Goal: Transaction & Acquisition: Subscribe to service/newsletter

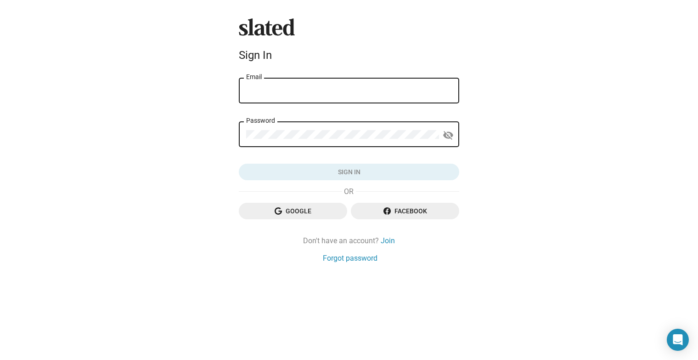
type input "tranie.vo@gmail.com"
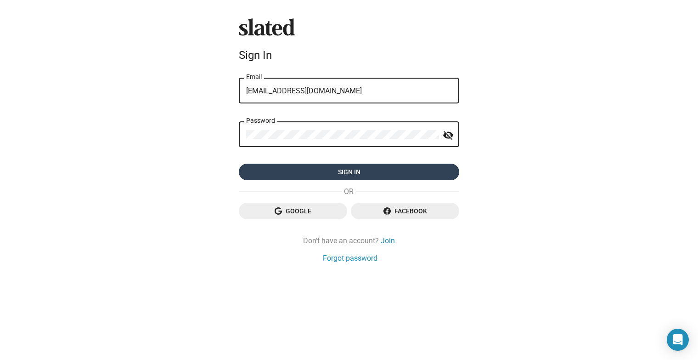
click at [343, 170] on span "Sign in" at bounding box center [349, 172] width 206 height 17
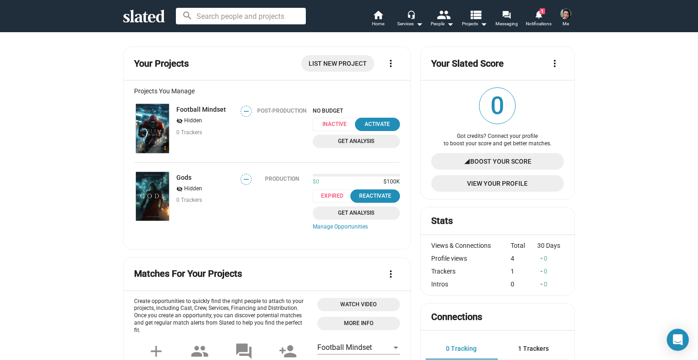
click at [155, 115] on img at bounding box center [152, 128] width 33 height 49
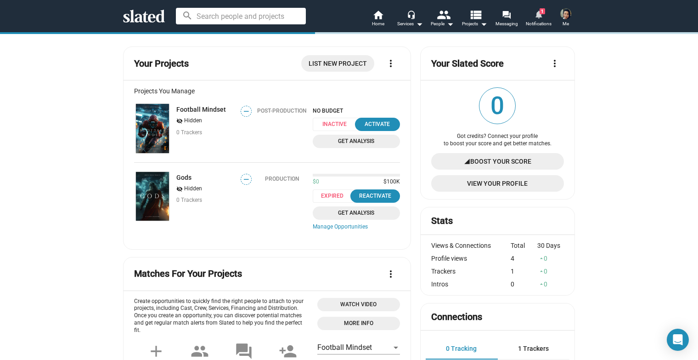
click at [540, 13] on span "1" at bounding box center [543, 11] width 6 height 6
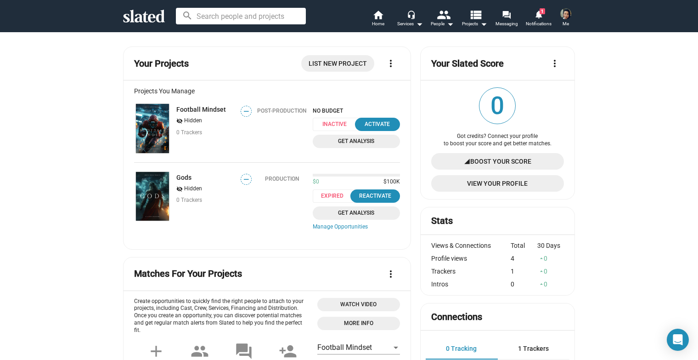
click at [156, 130] on img at bounding box center [152, 128] width 33 height 49
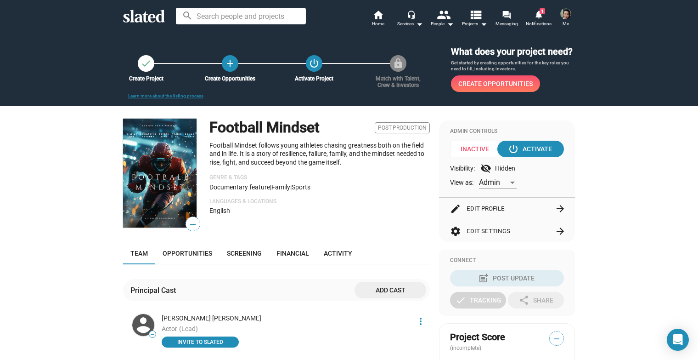
click at [482, 92] on span "Create Opportunities" at bounding box center [496, 83] width 74 height 17
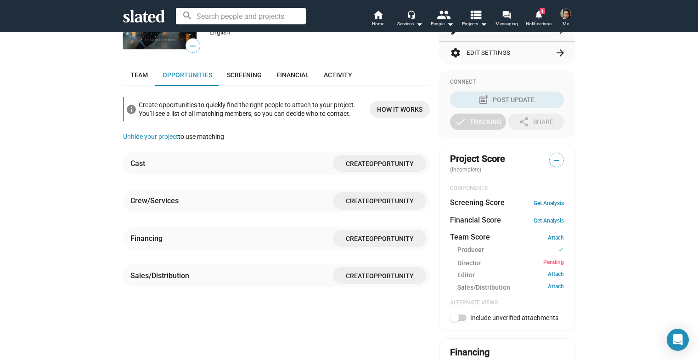
scroll to position [178, 0]
click at [371, 243] on span "Opportunity" at bounding box center [391, 238] width 45 height 7
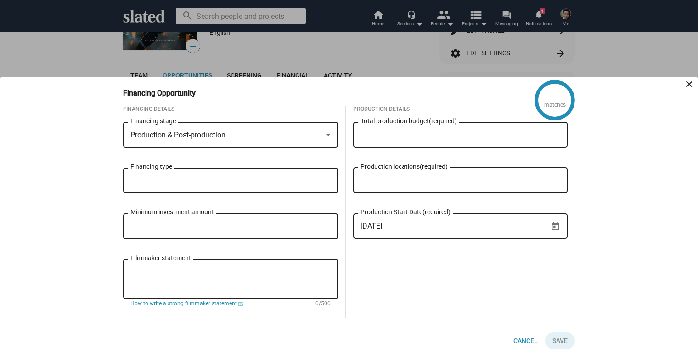
click at [305, 129] on div "Production & Post-production Financing stage" at bounding box center [230, 133] width 200 height 27
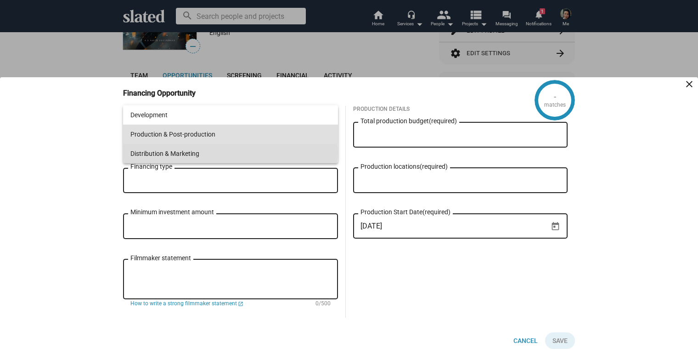
click at [189, 153] on span "Distribution & Marketing" at bounding box center [230, 153] width 200 height 19
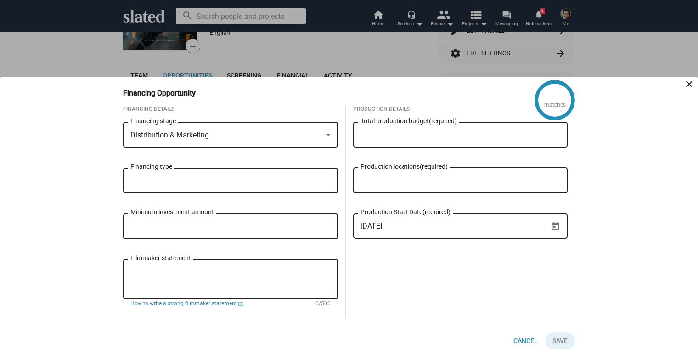
click at [183, 184] on input "Financing type" at bounding box center [232, 180] width 200 height 8
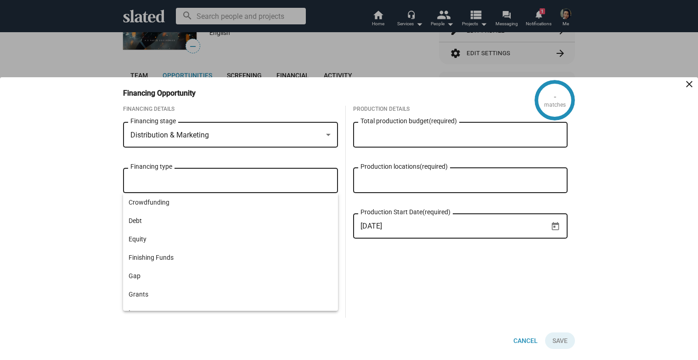
click at [85, 211] on div "- matches Financing Opportunity close Financing Details Distribution & Marketin…" at bounding box center [349, 218] width 698 height 283
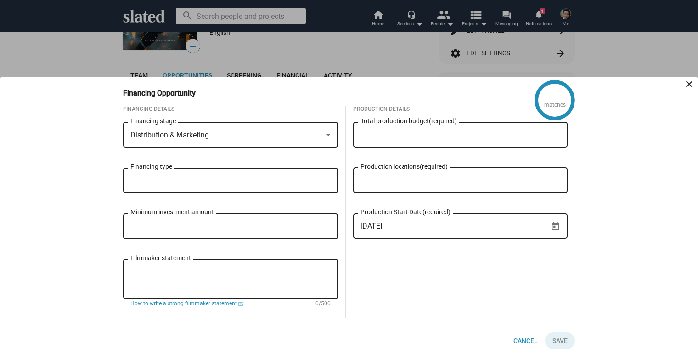
click at [222, 182] on input "Financing type" at bounding box center [232, 180] width 200 height 8
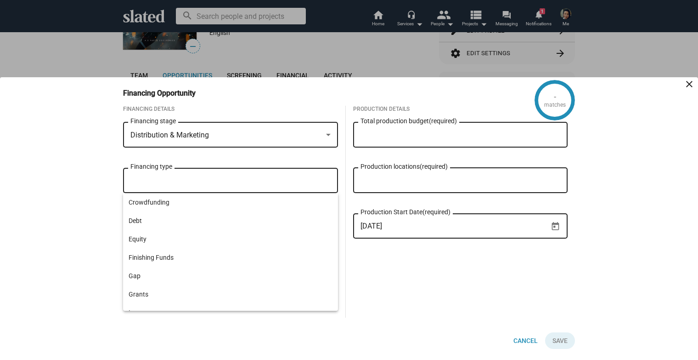
click at [685, 87] on mat-icon "close" at bounding box center [689, 84] width 11 height 11
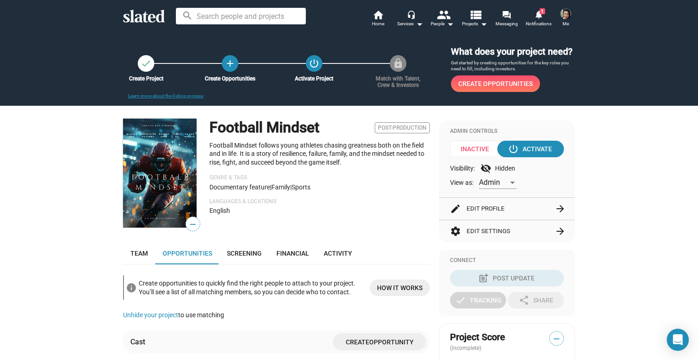
scroll to position [0, 0]
click at [533, 157] on div "power_settings_new Activate" at bounding box center [531, 149] width 42 height 17
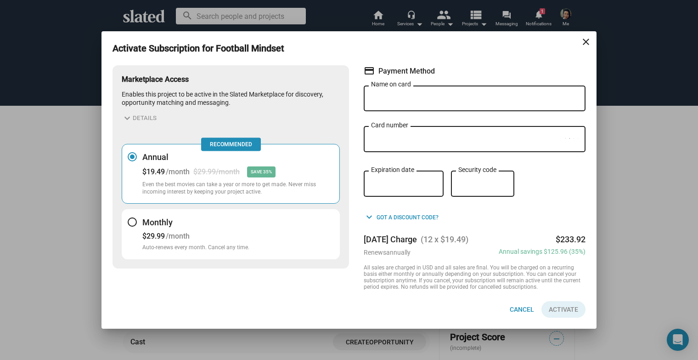
click at [130, 221] on div at bounding box center [132, 221] width 9 height 9
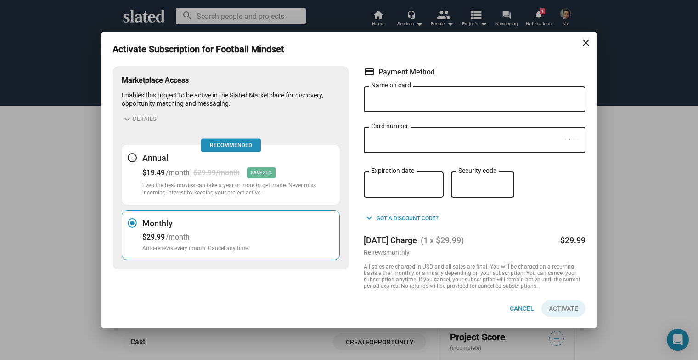
click at [587, 46] on mat-icon "close" at bounding box center [586, 42] width 11 height 11
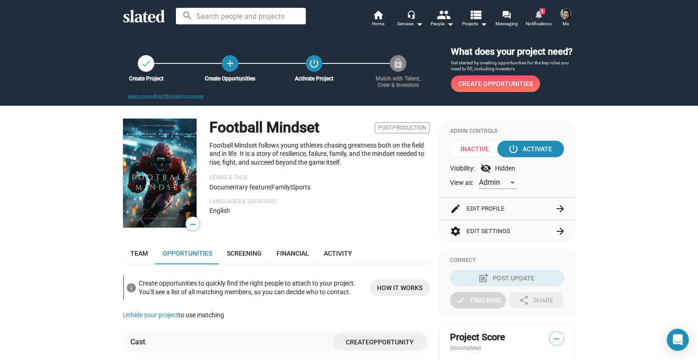
click at [543, 16] on mat-icon "notifications" at bounding box center [538, 14] width 9 height 9
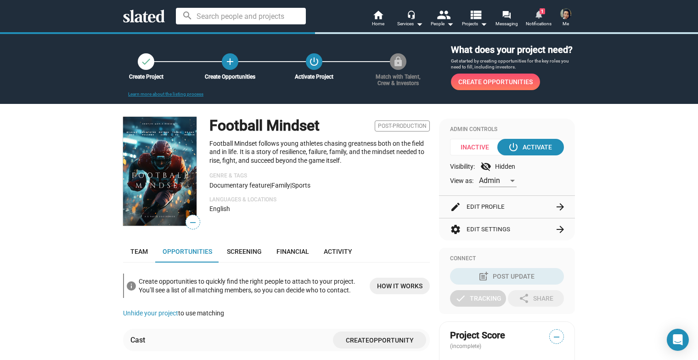
scroll to position [222, 0]
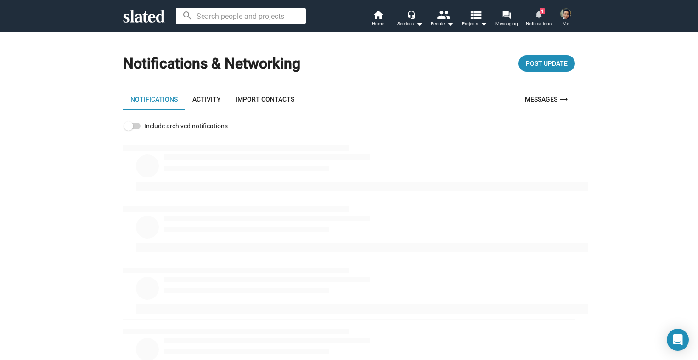
click at [543, 16] on mat-icon "notifications" at bounding box center [538, 14] width 9 height 9
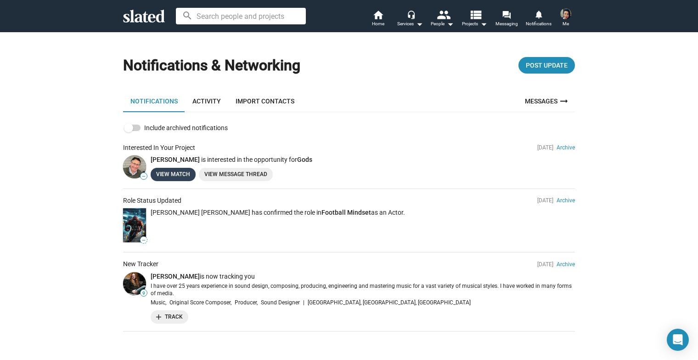
click at [185, 174] on link "View Match" at bounding box center [173, 174] width 45 height 13
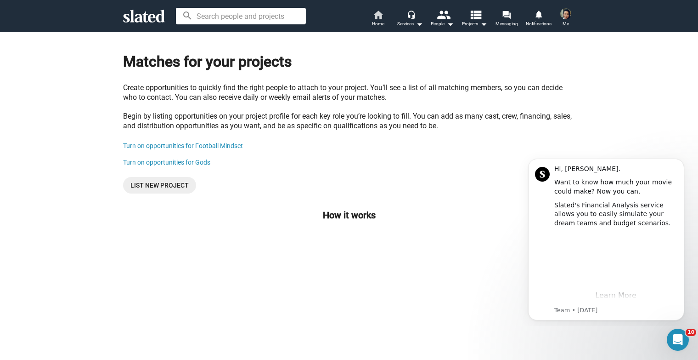
click at [378, 17] on mat-icon "home" at bounding box center [378, 14] width 11 height 11
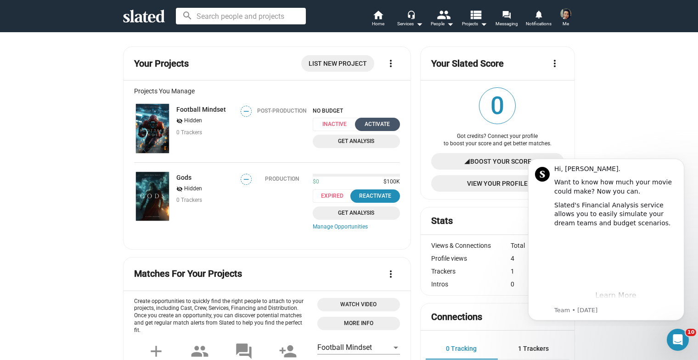
click at [385, 125] on div "Activate" at bounding box center [378, 124] width 34 height 10
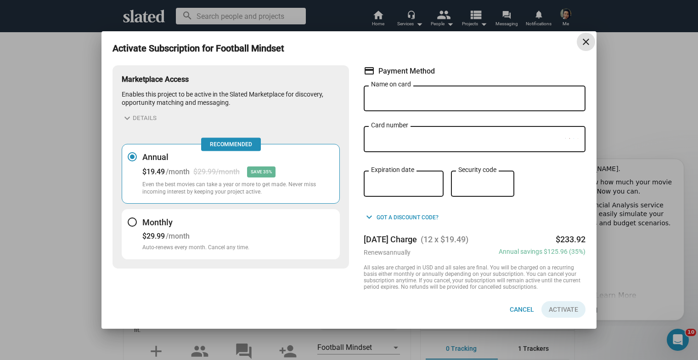
click at [132, 221] on div at bounding box center [132, 221] width 9 height 9
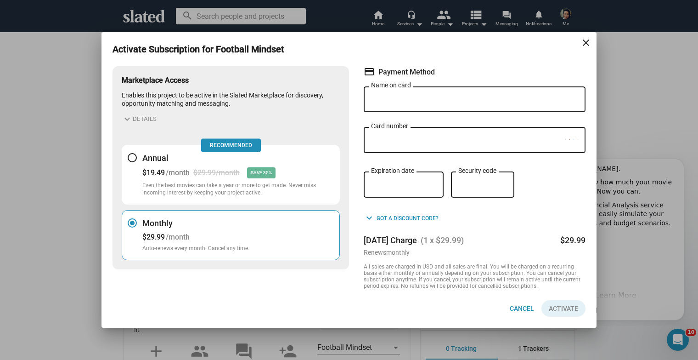
click at [406, 101] on input "Name on card" at bounding box center [474, 100] width 207 height 8
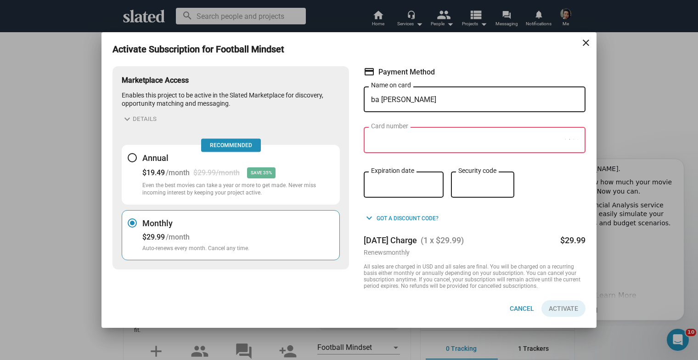
click at [431, 98] on input "ba [PERSON_NAME]" at bounding box center [474, 100] width 207 height 8
type input "[PERSON_NAME]"
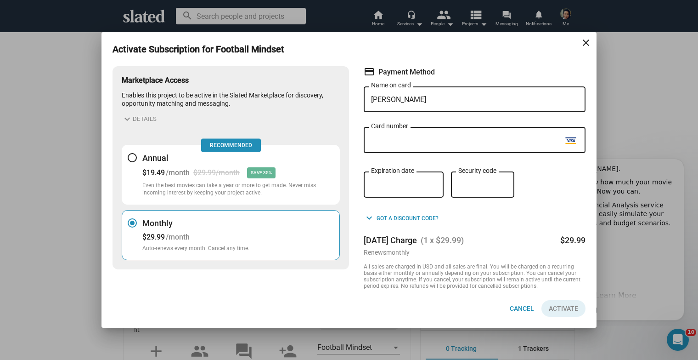
click at [471, 193] on div "Security code" at bounding box center [483, 184] width 49 height 28
click at [570, 314] on span "Activate" at bounding box center [563, 308] width 29 height 17
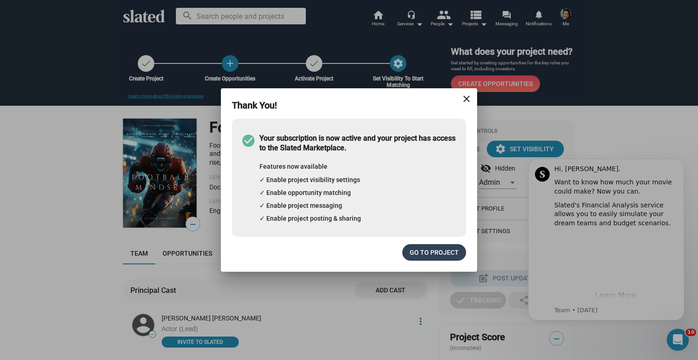
click at [444, 256] on span "Go to project" at bounding box center [434, 252] width 49 height 17
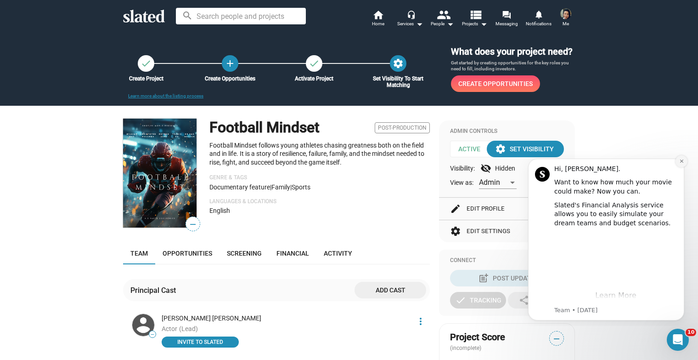
click at [681, 161] on icon "Dismiss notification" at bounding box center [682, 161] width 5 height 5
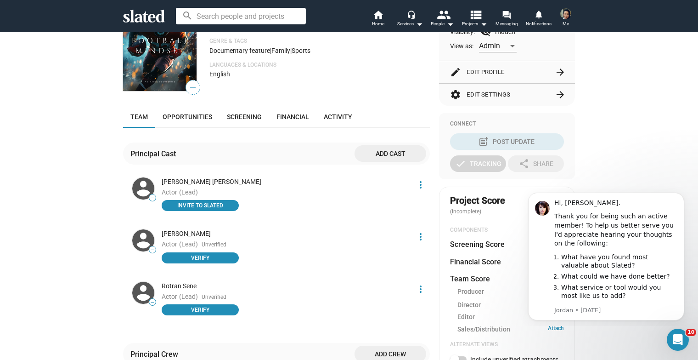
scroll to position [98, 0]
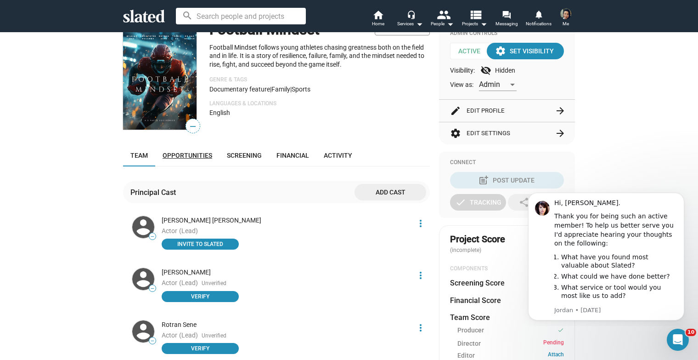
click at [193, 162] on link "Opportunities" at bounding box center [187, 155] width 64 height 22
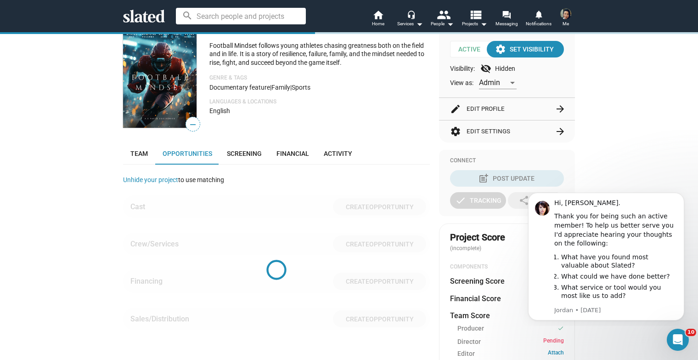
scroll to position [222, 0]
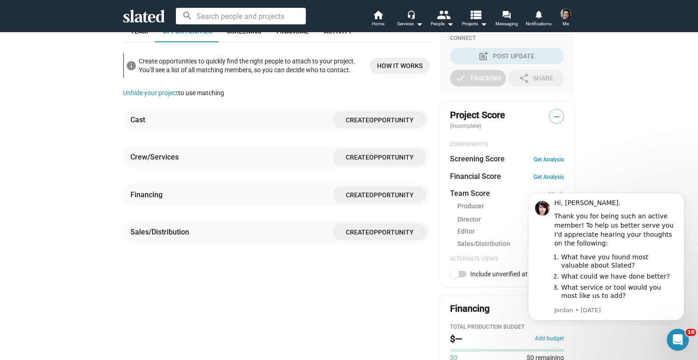
click at [405, 198] on span "Opportunity" at bounding box center [391, 194] width 45 height 7
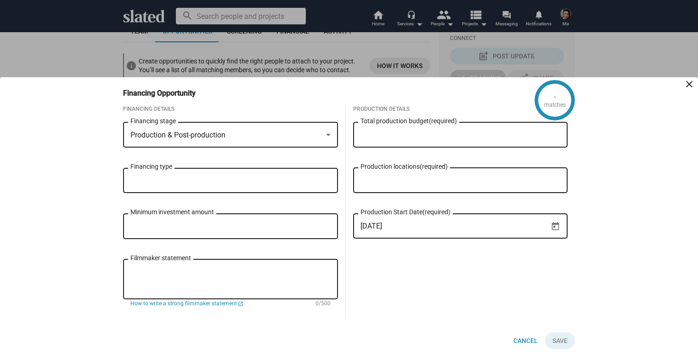
click at [255, 134] on div "Production & Post-production" at bounding box center [226, 135] width 192 height 10
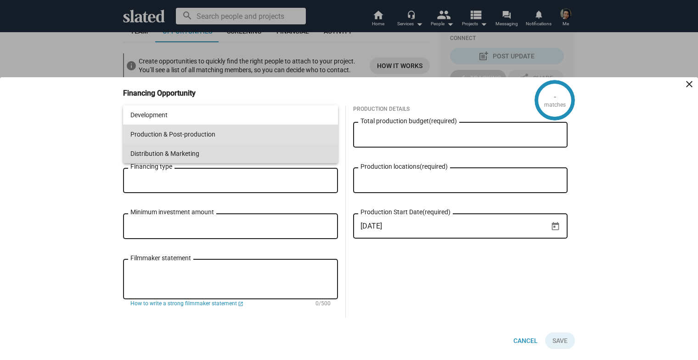
click at [197, 151] on span "Distribution & Marketing" at bounding box center [230, 153] width 200 height 19
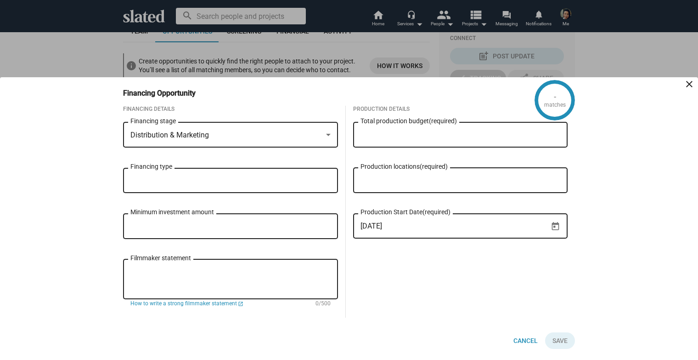
click at [194, 184] on input "Financing type" at bounding box center [232, 180] width 200 height 8
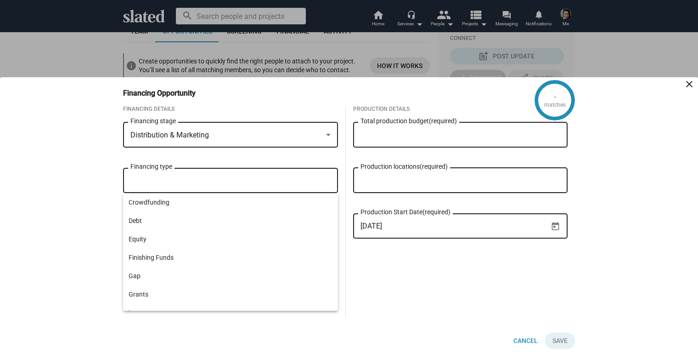
scroll to position [0, 0]
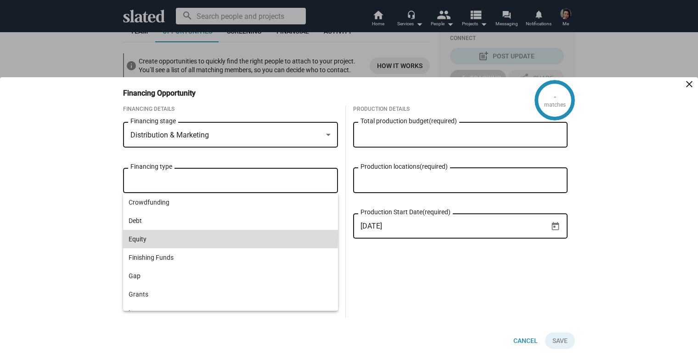
click at [187, 238] on span "Equity" at bounding box center [231, 239] width 204 height 18
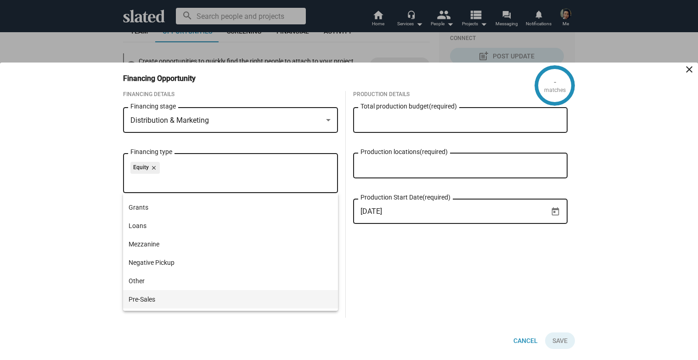
scroll to position [91, 0]
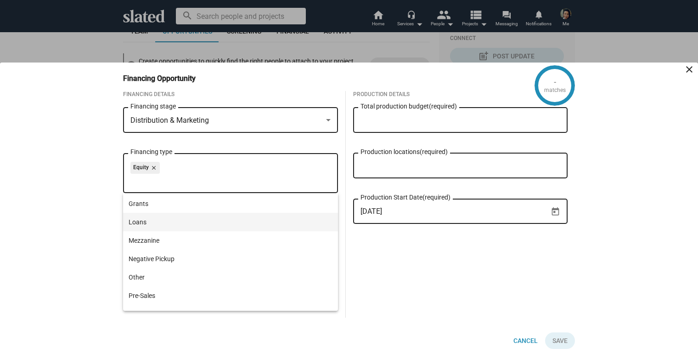
click at [164, 223] on span "Loans" at bounding box center [231, 222] width 204 height 18
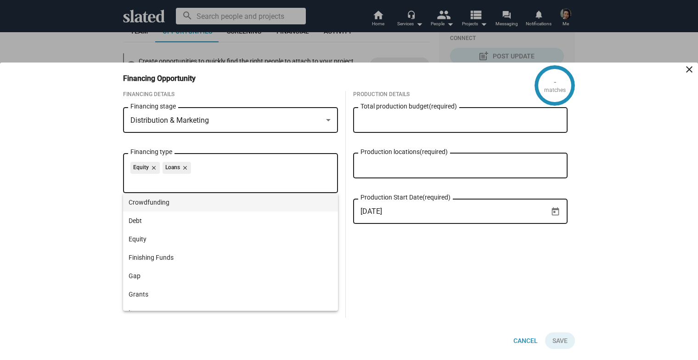
click at [171, 205] on span "Crowdfunding" at bounding box center [231, 202] width 204 height 18
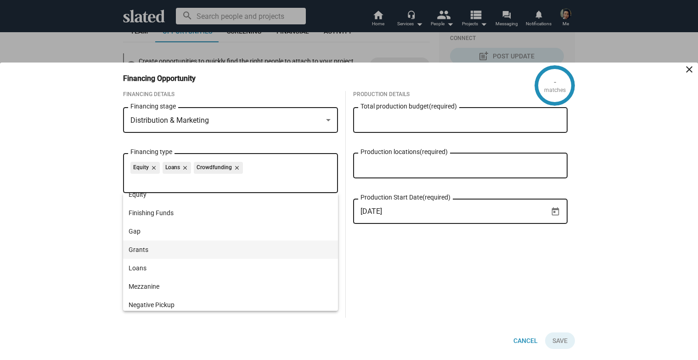
click at [164, 252] on span "Grants" at bounding box center [231, 249] width 204 height 18
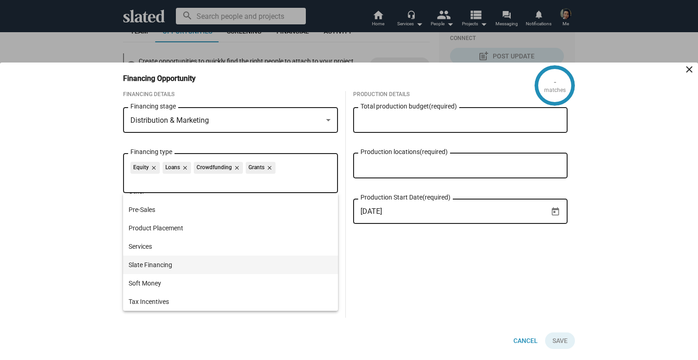
scroll to position [176, 0]
click at [183, 265] on span "Slate Financing" at bounding box center [231, 264] width 204 height 18
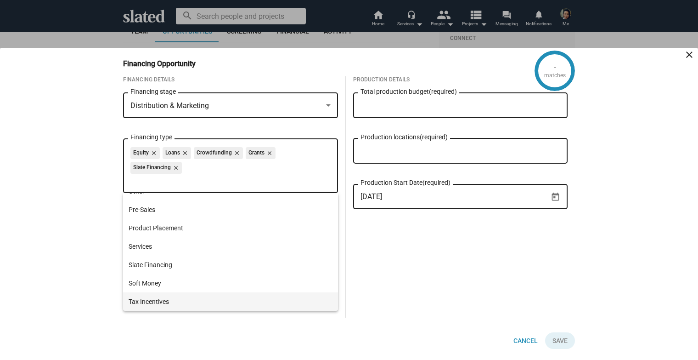
click at [166, 303] on span "Tax Incentives" at bounding box center [231, 301] width 204 height 18
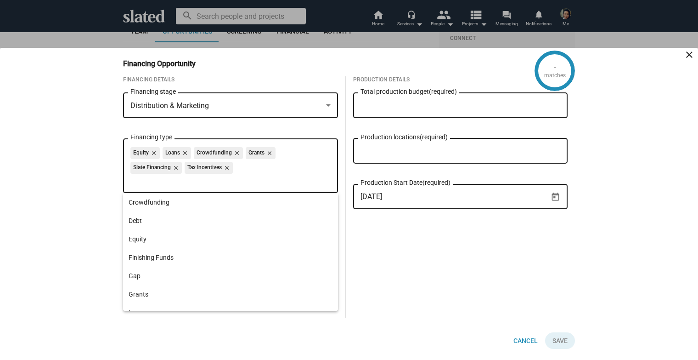
click at [78, 221] on div "- matches Financing Opportunity close Financing Details Distribution & Marketin…" at bounding box center [349, 204] width 698 height 312
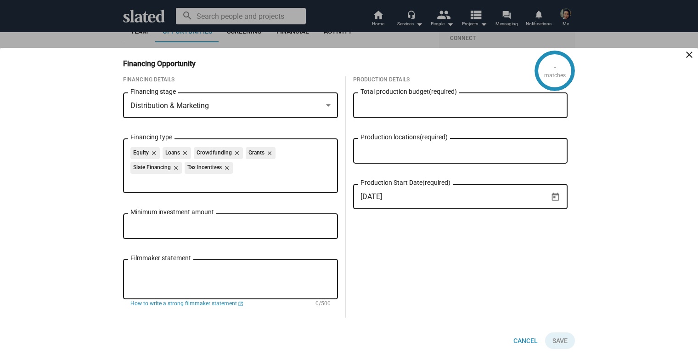
click at [182, 232] on div "Minimum investment amount" at bounding box center [230, 225] width 200 height 27
type input "$ 50,000"
click at [200, 284] on textarea "Filmmaker statement" at bounding box center [230, 279] width 200 height 25
click at [407, 100] on div "Total production budget (required)" at bounding box center [461, 104] width 200 height 27
click at [415, 150] on input "Production locations (required)" at bounding box center [463, 151] width 200 height 8
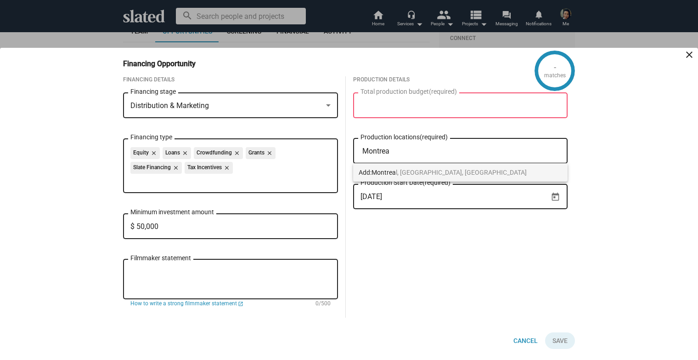
type input "Montrea"
click at [418, 174] on span "Montrea l, [GEOGRAPHIC_DATA], [GEOGRAPHIC_DATA]" at bounding box center [449, 172] width 155 height 7
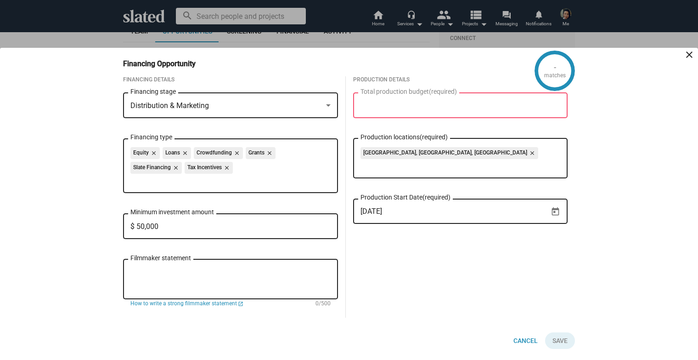
click at [391, 108] on input "Total production budget (required)" at bounding box center [461, 106] width 200 height 8
type input "$ 2"
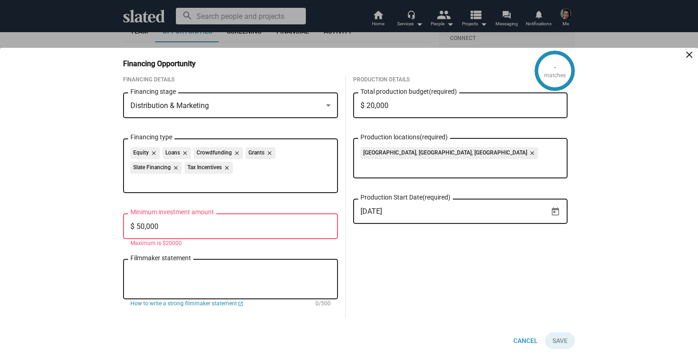
type input "$ 200,000"
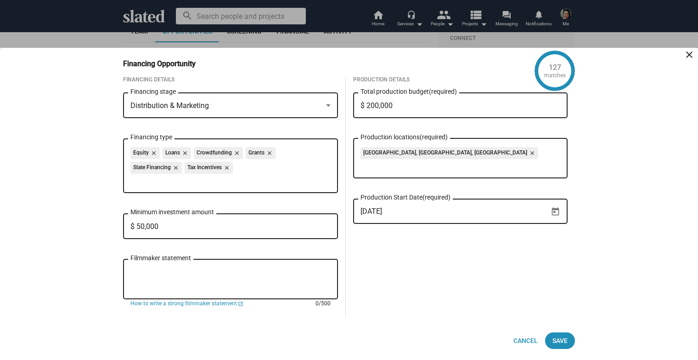
click at [189, 281] on textarea "Filmmaker statement" at bounding box center [230, 279] width 200 height 25
click at [227, 304] on span "How to write a strong filmmaker statement" at bounding box center [183, 303] width 107 height 7
click at [205, 280] on textarea "Filmmaker statement" at bounding box center [230, 279] width 200 height 25
paste textarea "FOOTBALL MINDSET (6×45’ docuseries) is already secured with Buffalo 8 distribut…"
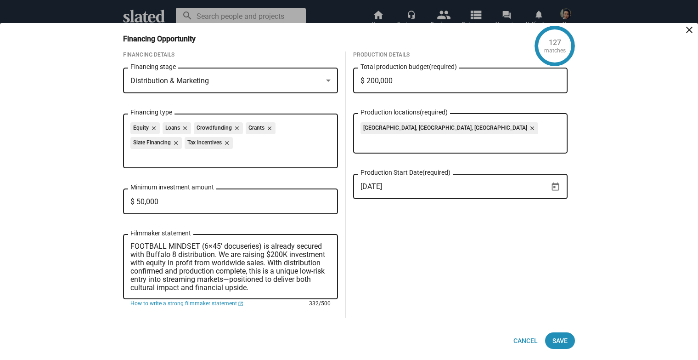
type textarea "FOOTBALL MINDSET (6×45’ docuseries) is already secured with Buffalo 8 distribut…"
click at [553, 188] on icon "Open calendar" at bounding box center [556, 187] width 10 height 10
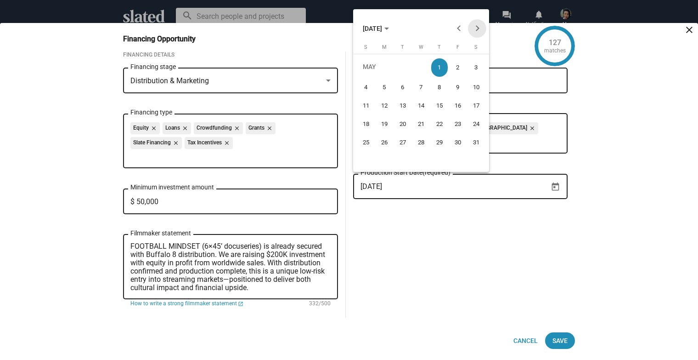
click at [479, 29] on button "Next month" at bounding box center [477, 28] width 18 height 18
click at [367, 84] on div "1" at bounding box center [366, 85] width 17 height 17
type input "[DATE]"
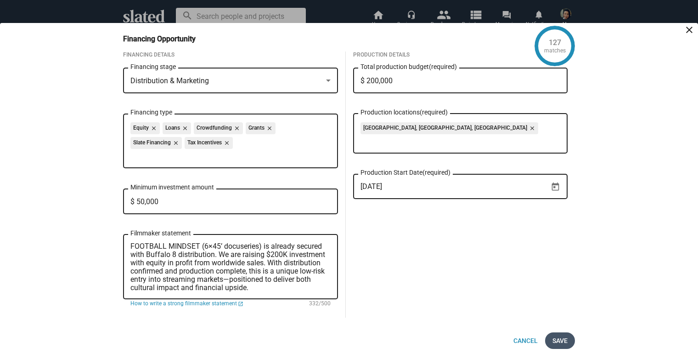
click at [561, 340] on span "Save" at bounding box center [560, 340] width 15 height 17
checkbox input "true"
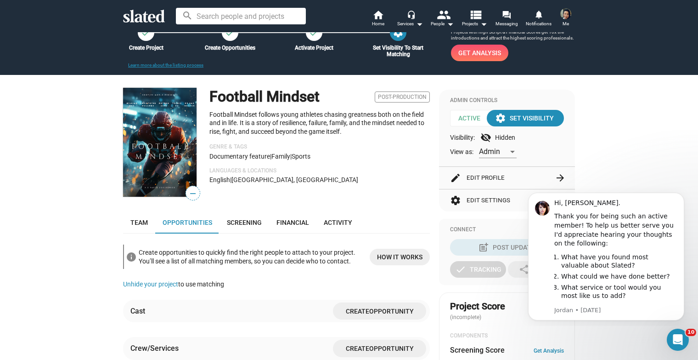
scroll to position [40, 0]
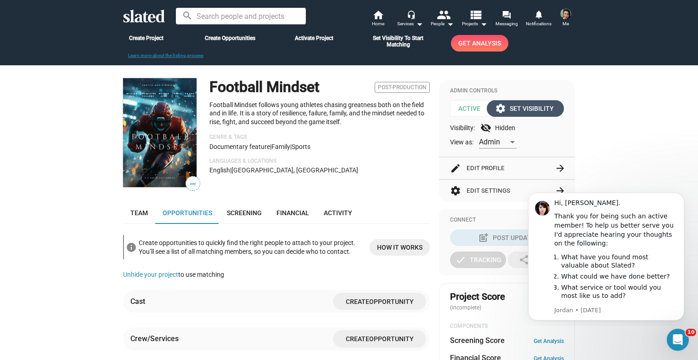
click at [529, 113] on div "settings Set Visibility" at bounding box center [525, 108] width 57 height 17
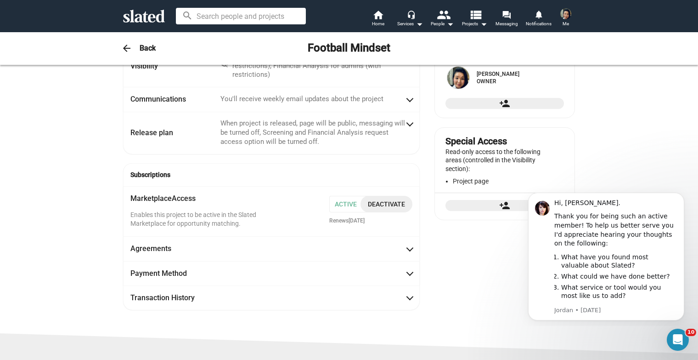
scroll to position [72, 0]
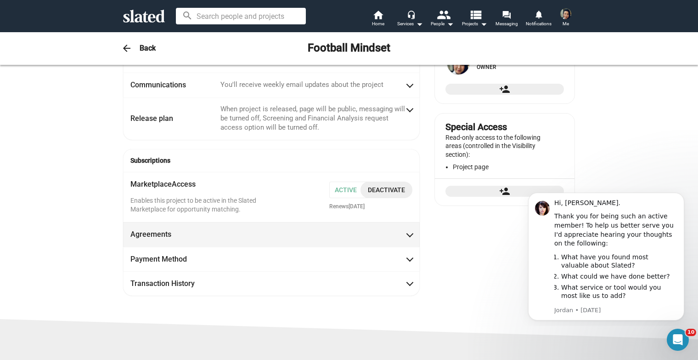
click at [332, 229] on span "Agreements" at bounding box center [271, 234] width 282 height 10
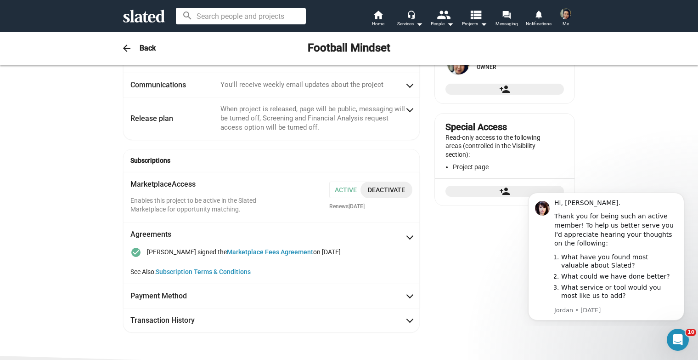
scroll to position [181, 0]
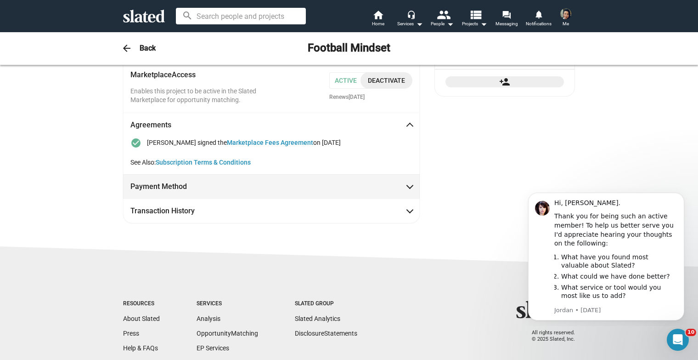
click at [289, 185] on span "Payment Method" at bounding box center [271, 186] width 282 height 10
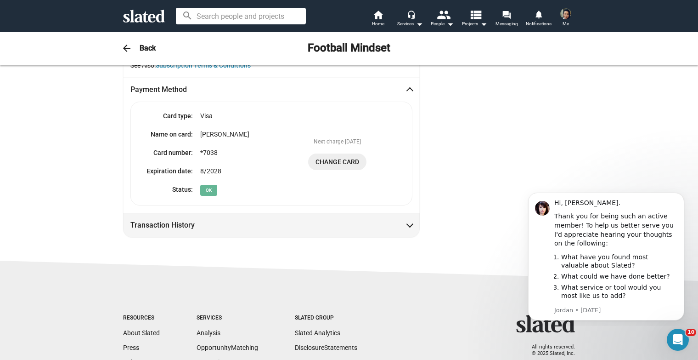
click at [267, 225] on span "Transaction History" at bounding box center [271, 225] width 282 height 10
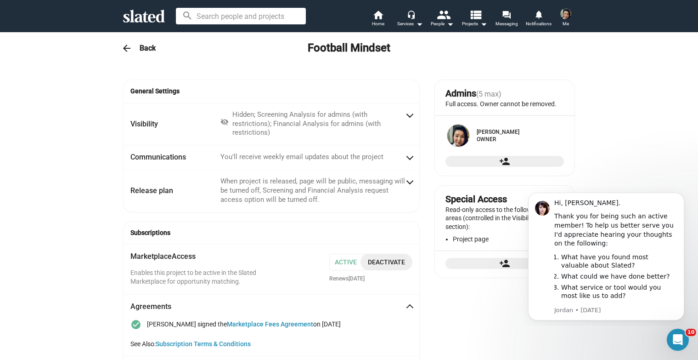
scroll to position [0, 0]
click at [136, 45] on span "arrow_back" at bounding box center [127, 48] width 18 height 11
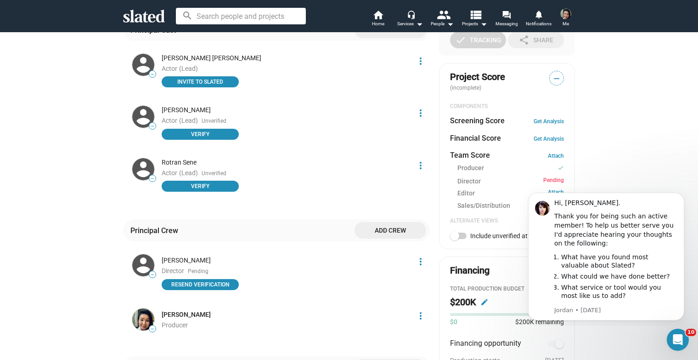
scroll to position [238, 0]
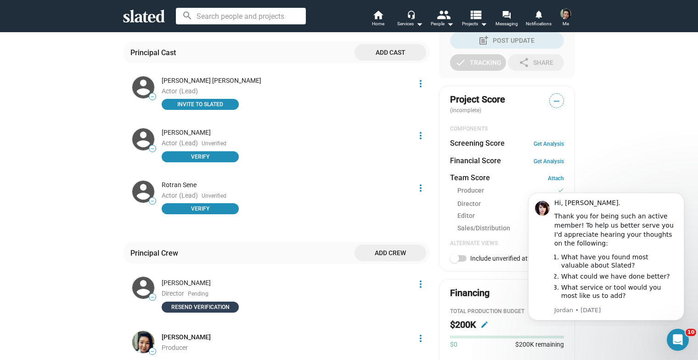
click at [221, 305] on span "Resend verification" at bounding box center [200, 306] width 66 height 9
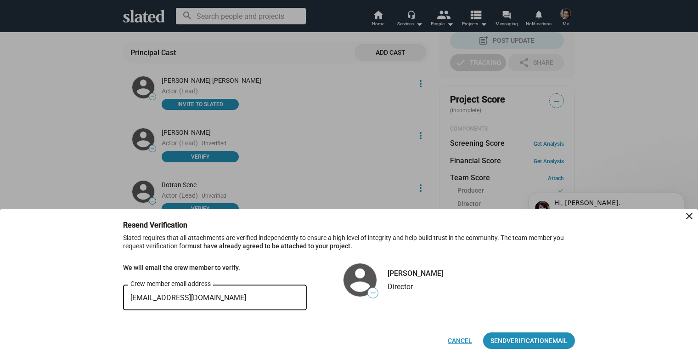
click at [458, 342] on span "Cancel" at bounding box center [460, 340] width 24 height 17
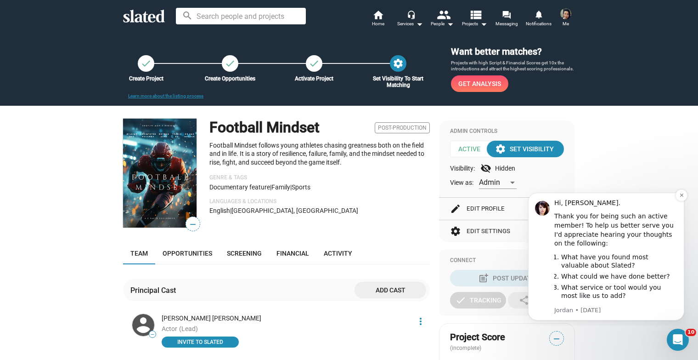
scroll to position [0, 0]
click at [380, 17] on mat-icon "home" at bounding box center [378, 14] width 11 height 11
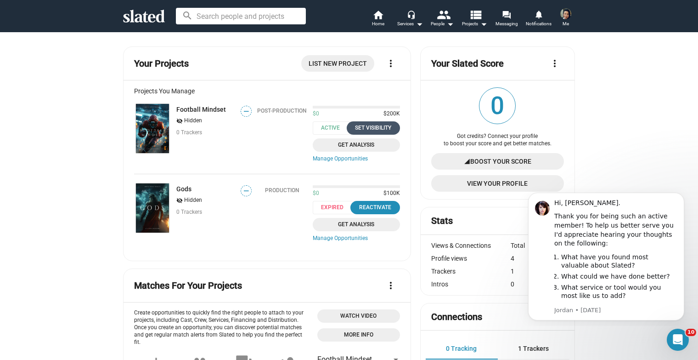
click at [384, 131] on div "Set Visibility" at bounding box center [373, 128] width 42 height 10
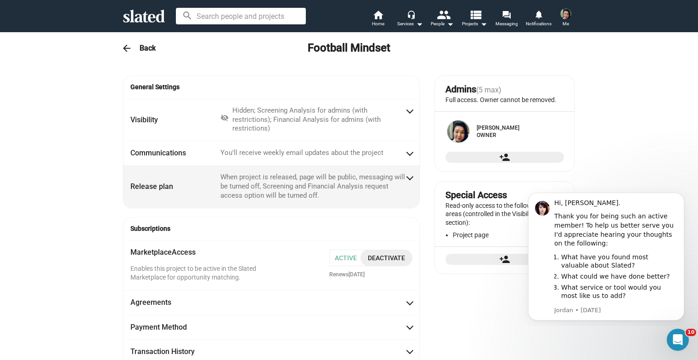
scroll to position [7, 0]
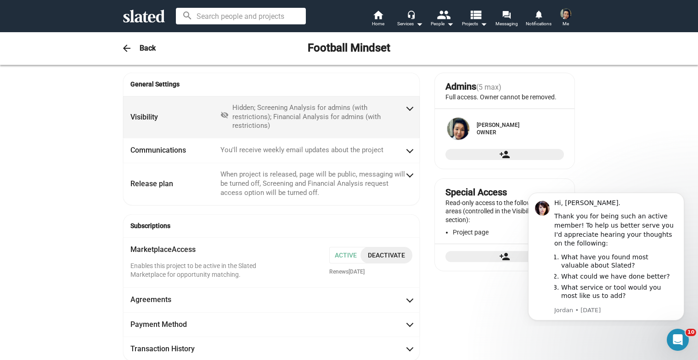
click at [275, 109] on div "Hidden; Screening Analysis for admins (with restrictions); Financial Analysis f…" at bounding box center [319, 117] width 173 height 28
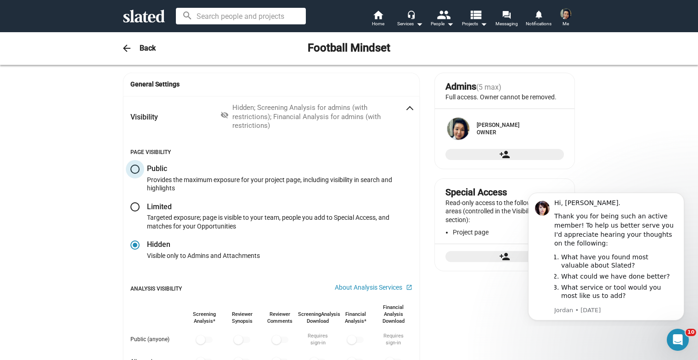
click at [132, 167] on span at bounding box center [134, 168] width 9 height 9
click at [132, 167] on input "radio" at bounding box center [134, 168] width 9 height 9
radio input "true"
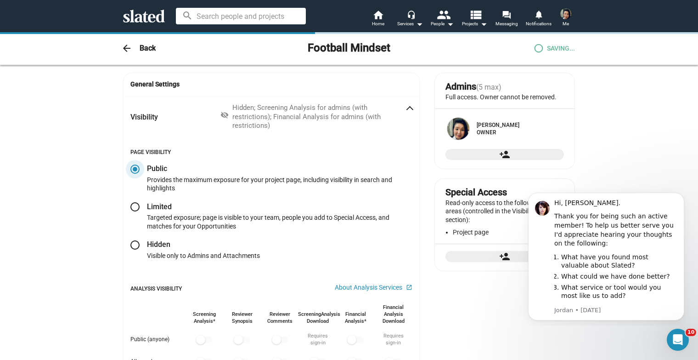
checkbox input "true"
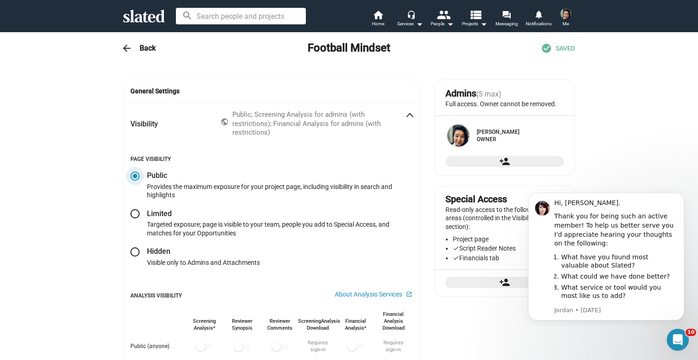
scroll to position [0, 0]
click at [145, 49] on h3 "Back" at bounding box center [148, 48] width 16 height 10
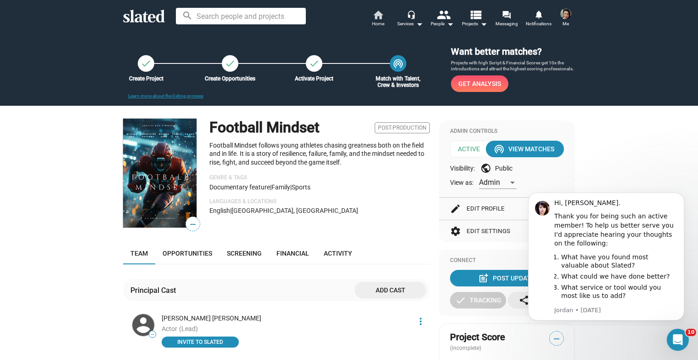
click at [381, 19] on span "Home" at bounding box center [378, 23] width 12 height 11
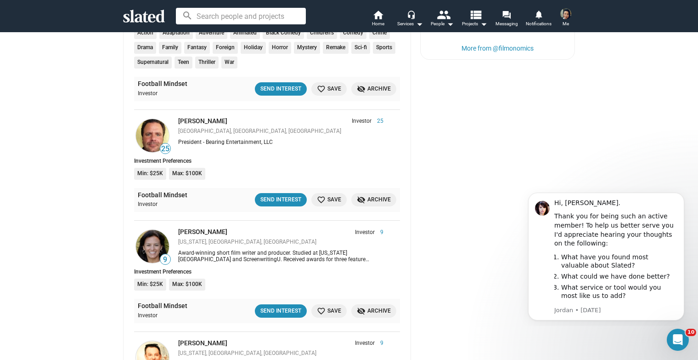
scroll to position [494, 0]
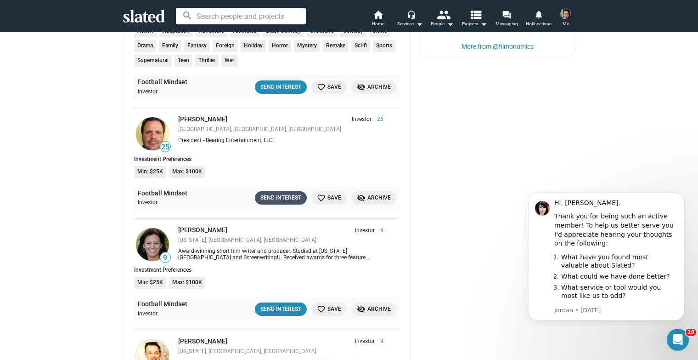
click at [289, 193] on div "Send Interest" at bounding box center [281, 198] width 41 height 10
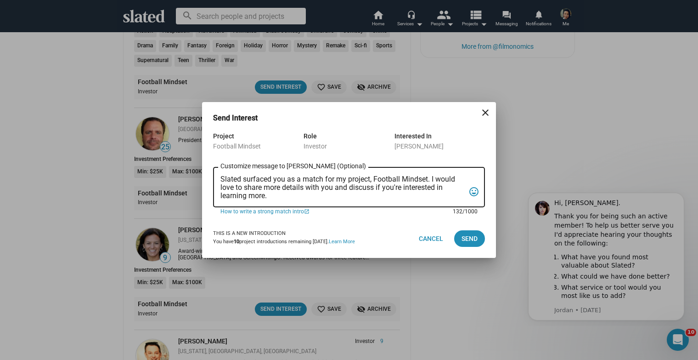
drag, startPoint x: 269, startPoint y: 195, endPoint x: 213, endPoint y: 173, distance: 60.5
click at [213, 173] on div "Project Football Mindset Role Investor Interested In [PERSON_NAME] Slated surfa…" at bounding box center [349, 174] width 294 height 89
click at [297, 198] on textarea "Slated surfaced you as a match for my project, Football Mindset. I would love t…" at bounding box center [343, 187] width 244 height 25
drag, startPoint x: 290, startPoint y: 199, endPoint x: 217, endPoint y: 173, distance: 77.5
click at [217, 173] on div "Slated surfaced you as a match for my project, Football Mindset. I would love t…" at bounding box center [349, 186] width 272 height 42
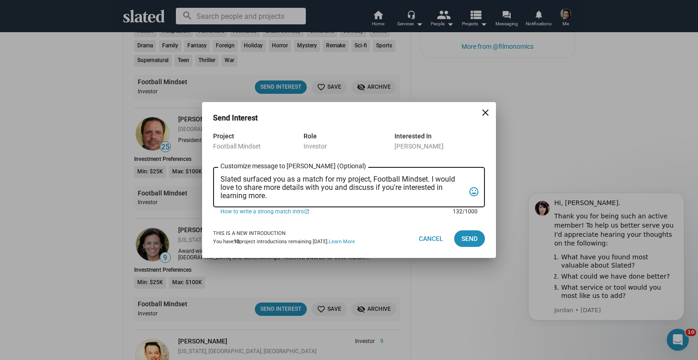
click at [274, 198] on textarea "Slated surfaced you as a match for my project, Football Mindset. I would love t…" at bounding box center [343, 187] width 244 height 25
drag, startPoint x: 276, startPoint y: 194, endPoint x: 210, endPoint y: 170, distance: 70.8
click at [210, 170] on div "Project Football Mindset Role Investor Interested In [PERSON_NAME] Slated surfa…" at bounding box center [349, 174] width 294 height 89
click at [298, 203] on div "Slated surfaced you as a match for my project, Football Mindset. I would love t…" at bounding box center [343, 186] width 244 height 42
click at [284, 198] on textarea "Slated surfaced you as a match for my project, Football Mindset. I would love t…" at bounding box center [343, 187] width 244 height 25
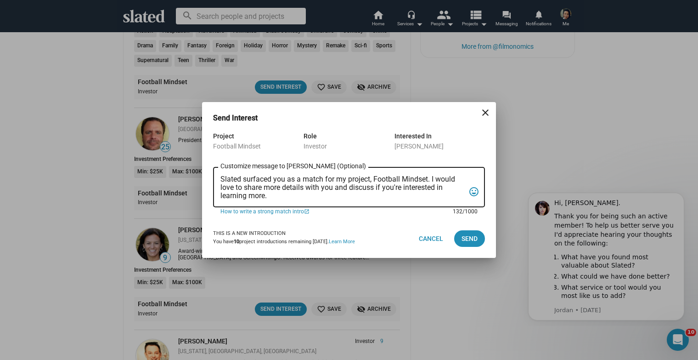
drag, startPoint x: 287, startPoint y: 197, endPoint x: 216, endPoint y: 171, distance: 75.3
click at [216, 171] on div "Slated surfaced you as a match for my project, Football Mindset. I would love t…" at bounding box center [349, 186] width 272 height 42
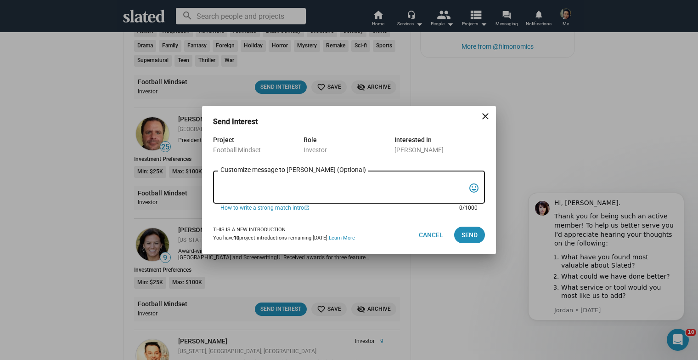
paste textarea "Lore’i d sitametc **adipis elitsedd eiusmod** tempo 0547 incididunt utl *Etdolo…"
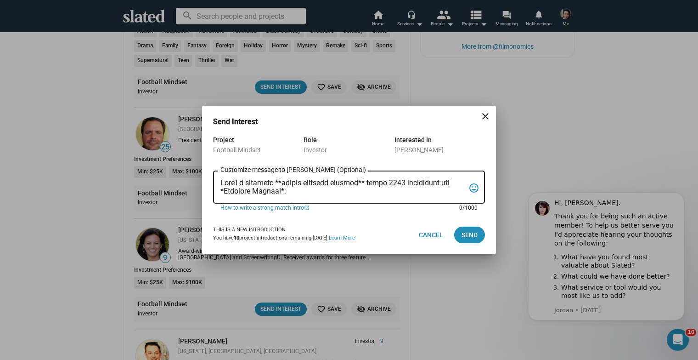
scroll to position [187, 0]
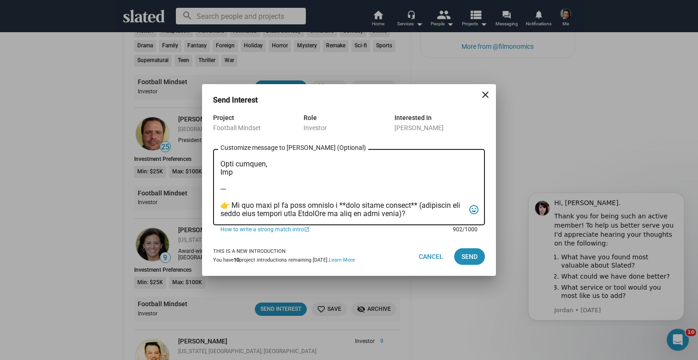
drag, startPoint x: 221, startPoint y: 165, endPoint x: 427, endPoint y: 210, distance: 210.8
click at [427, 210] on textarea "Customize message to [PERSON_NAME] (Optional) Customize message (Optional)" at bounding box center [343, 187] width 244 height 61
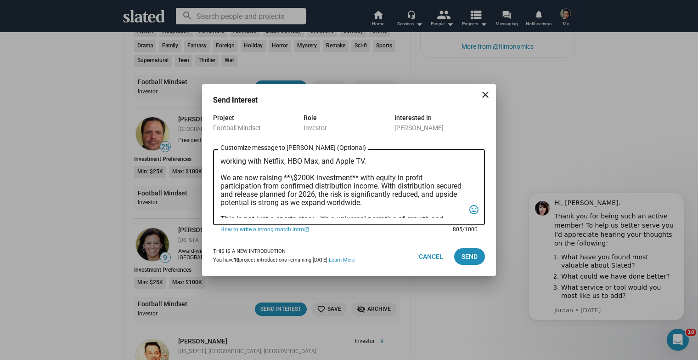
scroll to position [0, 0]
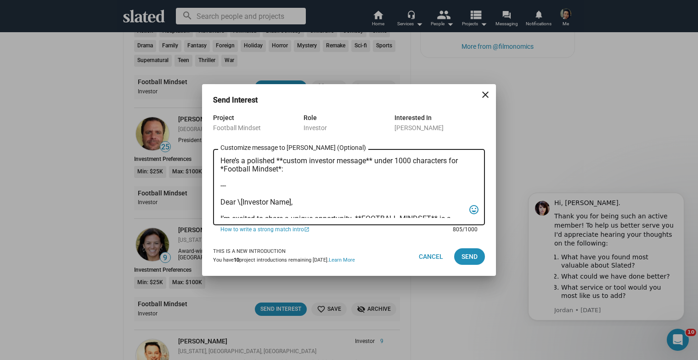
drag, startPoint x: 304, startPoint y: 202, endPoint x: 216, endPoint y: 202, distance: 88.2
click at [216, 202] on div "Here’s a polished **custom investor message** under 1000 characters for *Footba…" at bounding box center [349, 186] width 272 height 78
drag, startPoint x: 235, startPoint y: 186, endPoint x: 210, endPoint y: 133, distance: 58.4
click at [210, 133] on div "Project Football Mindset Role Investor Interested In [PERSON_NAME] Here’s a pol…" at bounding box center [349, 174] width 294 height 125
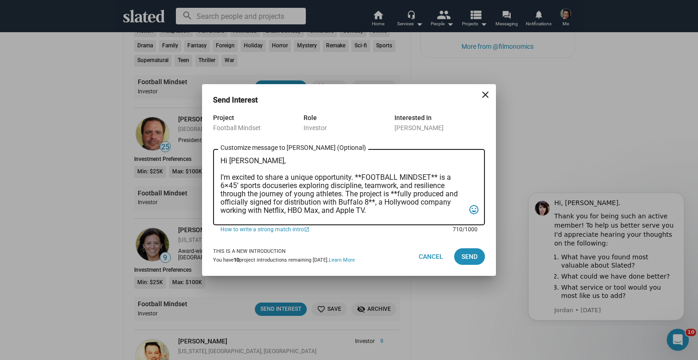
click at [363, 176] on textarea "Hi [PERSON_NAME], I’m excited to share a unique opportunity. **FOOTBALL MINDSET…" at bounding box center [343, 187] width 244 height 61
click at [432, 178] on textarea "Hi [PERSON_NAME], I’m excited to share a unique opportunity. FOOTBALL MINDSET**…" at bounding box center [343, 187] width 244 height 61
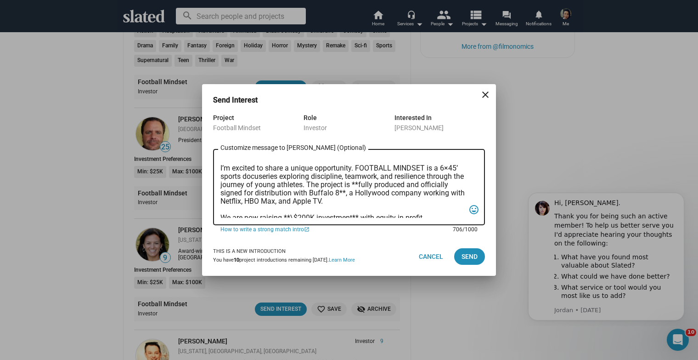
scroll to position [12, 0]
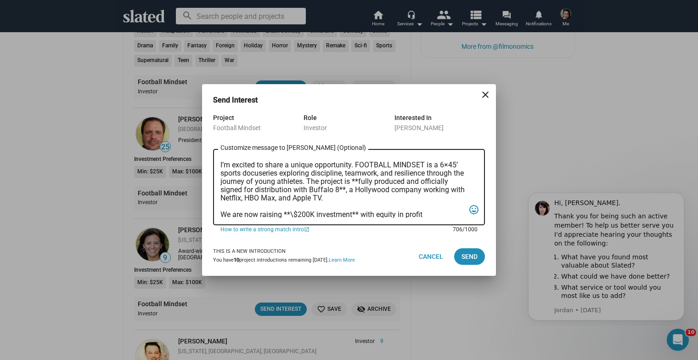
click at [371, 180] on textarea "Hi [PERSON_NAME], I’m excited to share a unique opportunity. FOOTBALL MINDSET i…" at bounding box center [343, 187] width 244 height 61
click at [345, 189] on textarea "Hi [PERSON_NAME], I’m excited to share a unique opportunity. FOOTBALL MINDSET i…" at bounding box center [343, 187] width 244 height 61
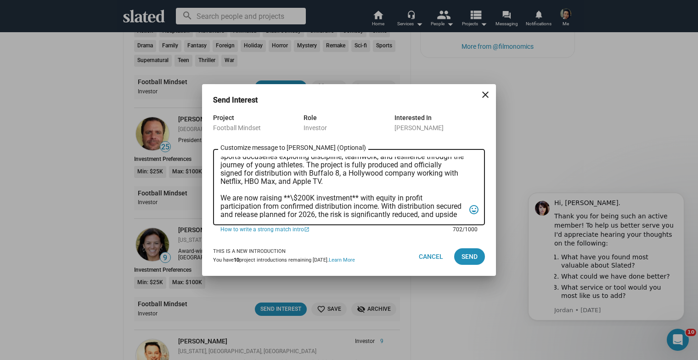
scroll to position [36, 0]
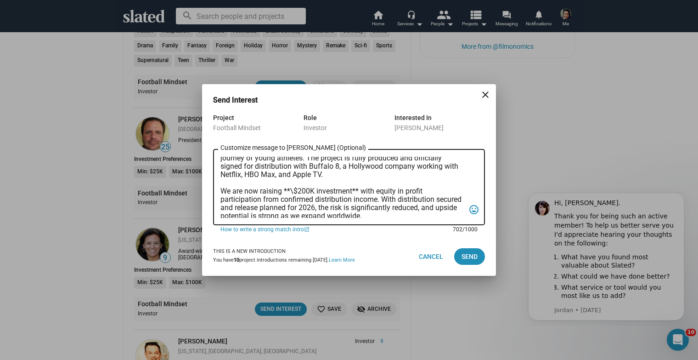
click at [294, 190] on textarea "Hi [PERSON_NAME], I’m excited to share a unique opportunity. FOOTBALL MINDSET i…" at bounding box center [343, 187] width 244 height 61
click at [305, 190] on textarea "Hi [PERSON_NAME], I’m excited to share a unique opportunity. FOOTBALL MINDSET i…" at bounding box center [343, 187] width 244 height 61
click at [359, 190] on textarea "Hi [PERSON_NAME], I’m excited to share a unique opportunity. FOOTBALL MINDSET i…" at bounding box center [343, 187] width 244 height 61
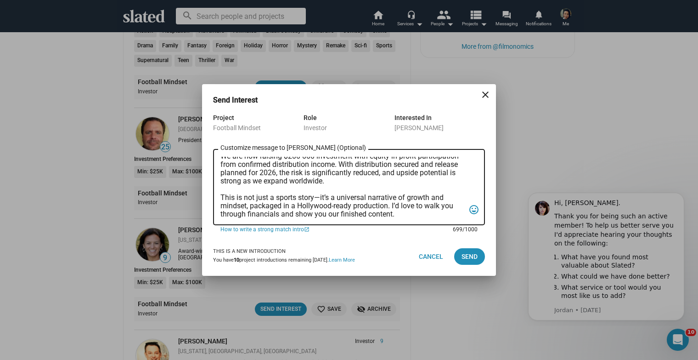
scroll to position [76, 0]
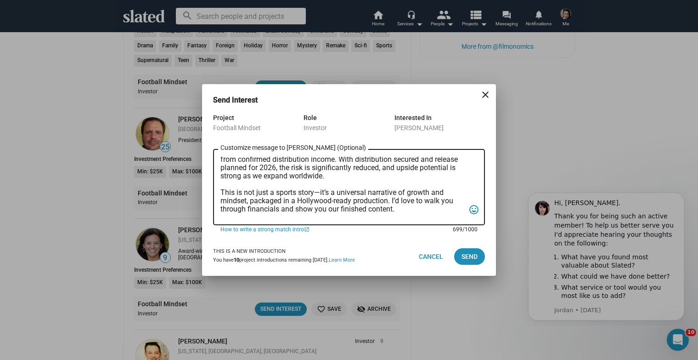
click at [320, 194] on textarea "Hi [PERSON_NAME], I’m excited to share a unique opportunity. FOOTBALL MINDSET i…" at bounding box center [343, 187] width 244 height 61
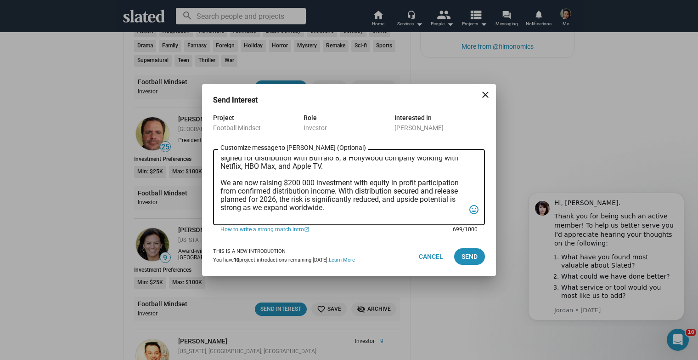
scroll to position [0, 0]
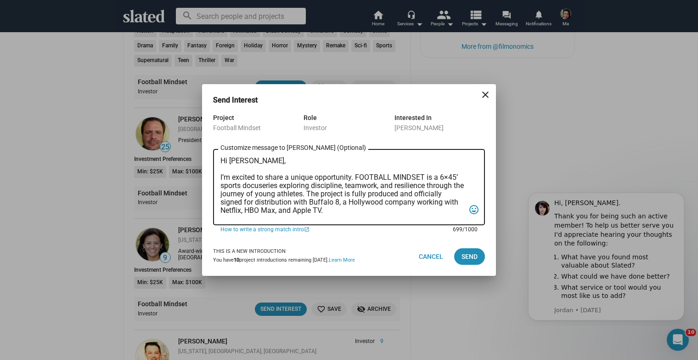
drag, startPoint x: 301, startPoint y: 214, endPoint x: 212, endPoint y: 123, distance: 127.0
click at [212, 123] on div "Project Football Mindset Role Investor Interested In [PERSON_NAME] Hi [PERSON_N…" at bounding box center [349, 174] width 294 height 125
type textarea "Hi [PERSON_NAME], I’m excited to share a unique opportunity. FOOTBALL MINDSET i…"
click at [469, 259] on span "Send" at bounding box center [470, 256] width 16 height 17
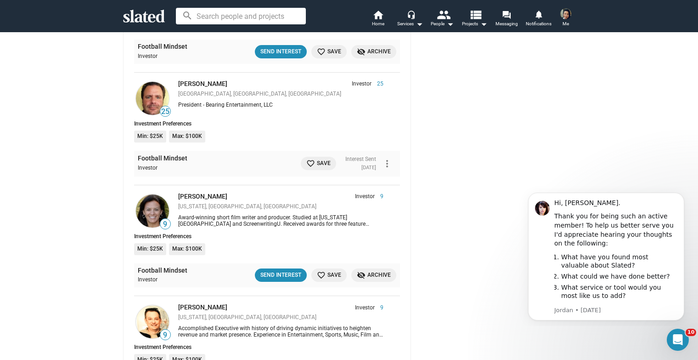
scroll to position [540, 0]
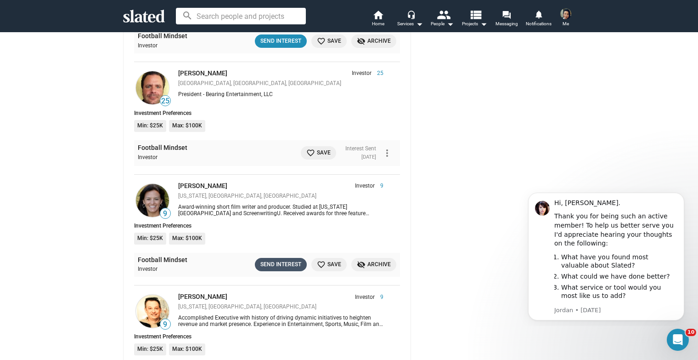
click at [281, 260] on div "Send Interest" at bounding box center [281, 265] width 41 height 10
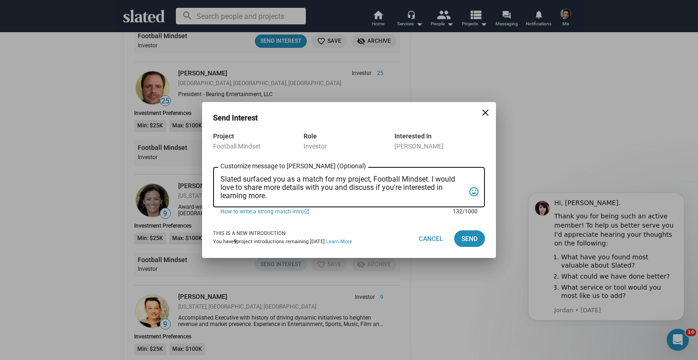
drag, startPoint x: 281, startPoint y: 198, endPoint x: 216, endPoint y: 159, distance: 75.0
click at [216, 159] on form "Project Football Mindset Role Investor Interested In [PERSON_NAME] Slated surfa…" at bounding box center [349, 174] width 272 height 89
paste textarea "Hi , I’m excited to share a unique opportunity. FOOTBALL MINDSET is a 6×45’ spo…"
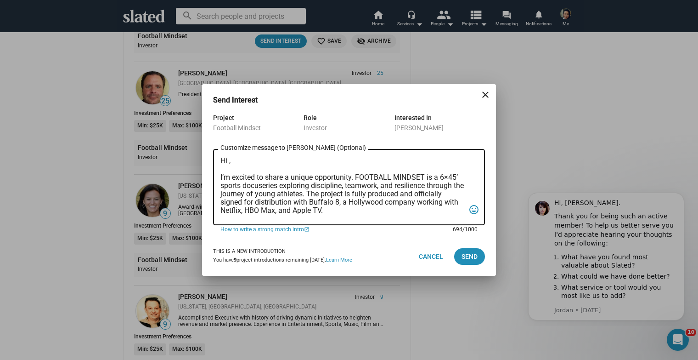
scroll to position [0, 0]
click at [230, 169] on textarea "Hi , I’m excited to share a unique opportunity. FOOTBALL MINDSET is a 6×45’ spo…" at bounding box center [343, 187] width 244 height 61
click at [221, 169] on textarea "Hi [PERSON_NAME], I’m excited to share a unique opportunity. FOOTBALL MINDSET i…" at bounding box center [343, 187] width 244 height 61
type textarea "Hi [PERSON_NAME], I’m excited to share a unique opportunity. FOOTBALL MINDSET i…"
click at [463, 255] on span "Send" at bounding box center [470, 256] width 16 height 17
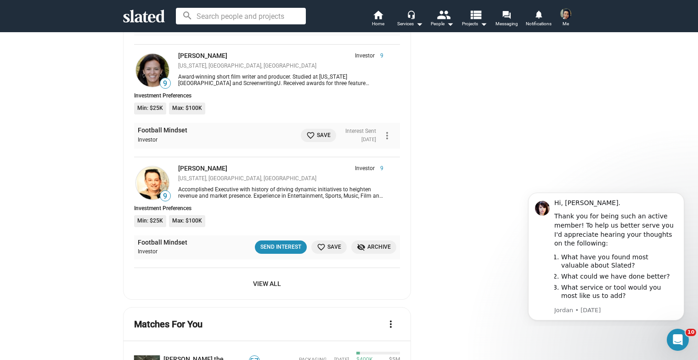
scroll to position [686, 0]
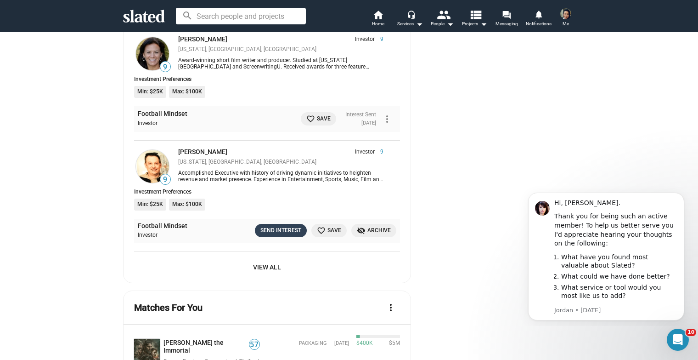
click at [293, 226] on div "Send Interest" at bounding box center [281, 231] width 41 height 10
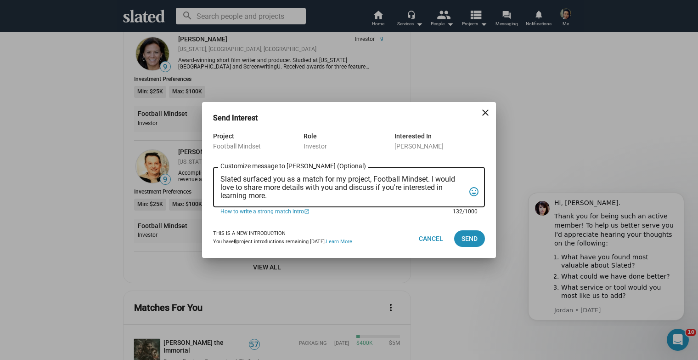
drag, startPoint x: 280, startPoint y: 197, endPoint x: 213, endPoint y: 168, distance: 73.2
click at [213, 168] on div "Project Football Mindset Role Investor Interested In [PERSON_NAME] Slated surfa…" at bounding box center [349, 174] width 294 height 89
paste textarea "Hi , I’m excited to share a unique opportunity. FOOTBALL MINDSET is a 6×45’ spo…"
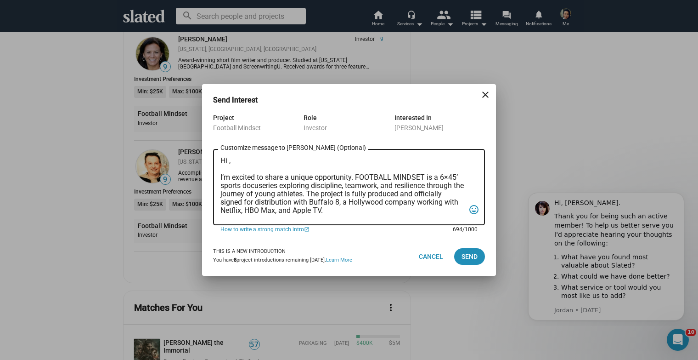
scroll to position [0, 0]
click at [228, 169] on textarea "Hi , I’m excited to share a unique opportunity. FOOTBALL MINDSET is a 6×45’ spo…" at bounding box center [343, 187] width 244 height 61
click at [220, 170] on div "Hi [PERSON_NAME], I’m excited to share a unique opportunity. FOOTBALL MINDSET i…" at bounding box center [349, 186] width 272 height 78
click at [221, 169] on textarea "Hi [PERSON_NAME], I’m excited to share a unique opportunity. FOOTBALL MINDSET i…" at bounding box center [343, 187] width 244 height 61
type textarea "Hi [PERSON_NAME], I’m excited to share a unique opportunity. FOOTBALL MINDSET i…"
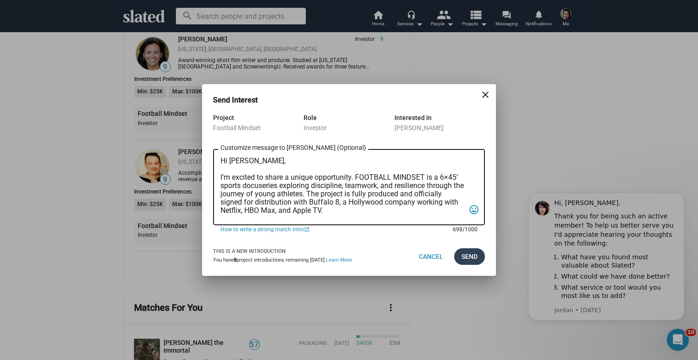
click at [468, 252] on span "Send" at bounding box center [470, 256] width 16 height 17
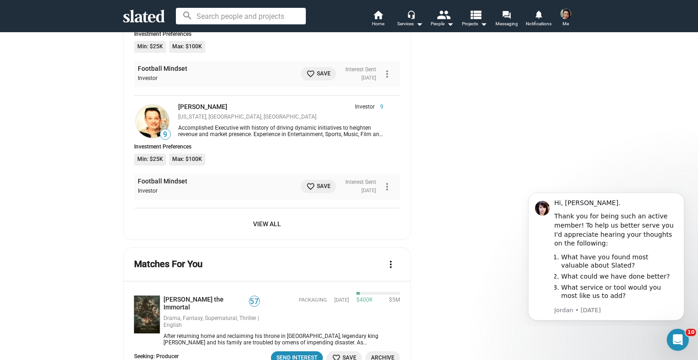
scroll to position [735, 0]
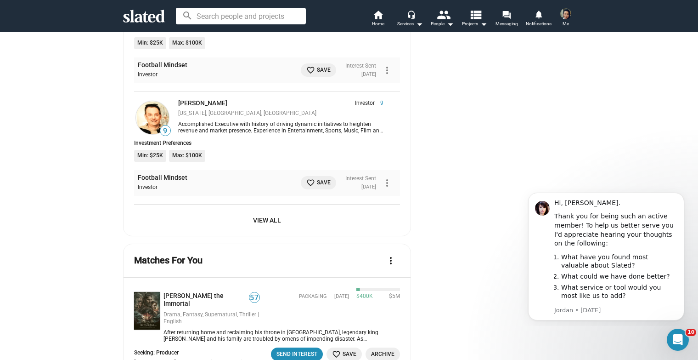
click at [253, 217] on span "View All" at bounding box center [267, 220] width 251 height 17
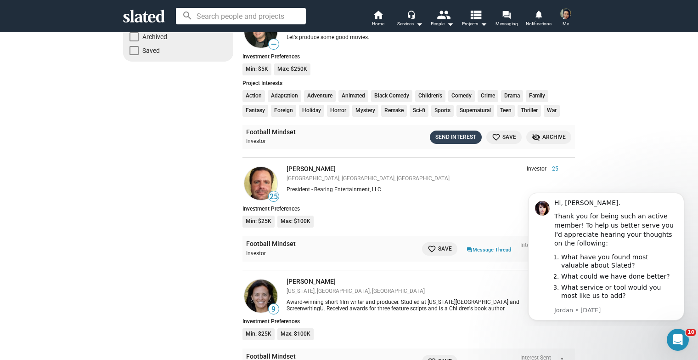
scroll to position [221, 0]
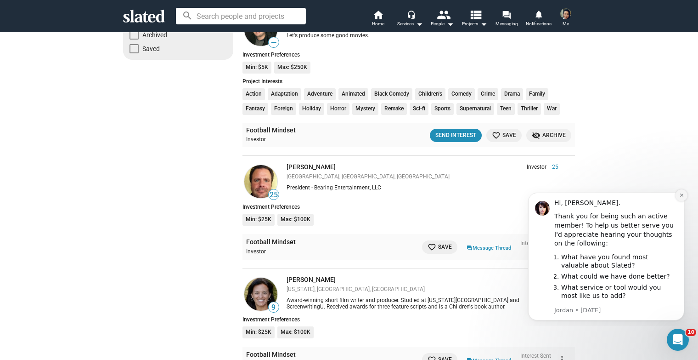
click at [680, 198] on icon "Dismiss notification" at bounding box center [682, 195] width 5 height 5
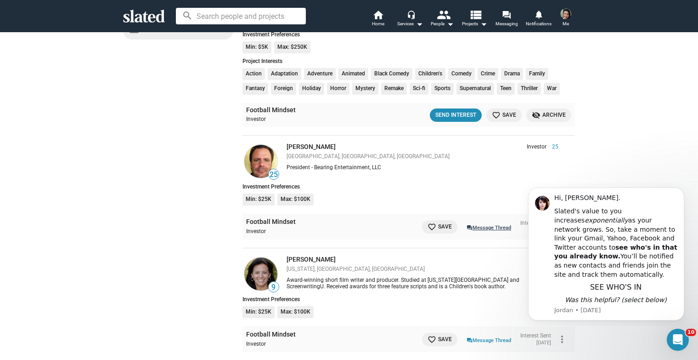
scroll to position [256, 0]
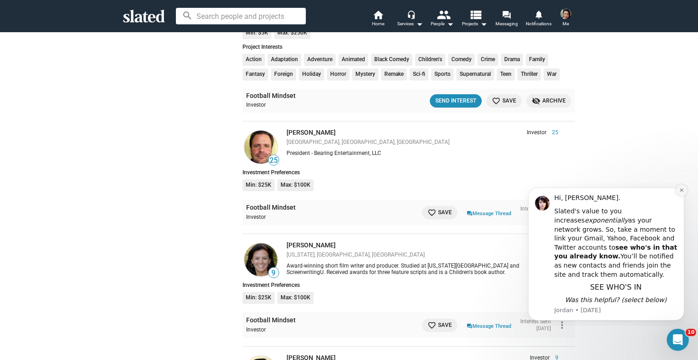
click at [682, 191] on icon "Dismiss notification" at bounding box center [682, 189] width 5 height 5
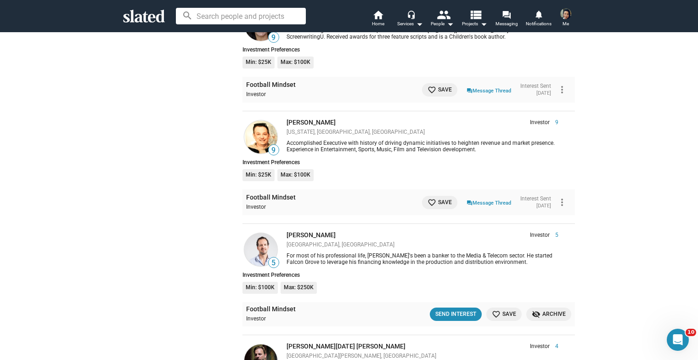
scroll to position [496, 0]
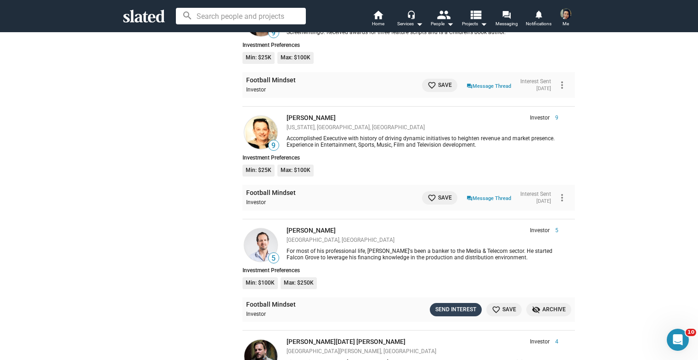
click at [459, 305] on div "Send Interest" at bounding box center [456, 310] width 41 height 10
click at [375, 289] on div "5 [PERSON_NAME] Investor 5 [GEOGRAPHIC_DATA], [GEOGRAPHIC_DATA] For most of his…" at bounding box center [409, 258] width 333 height 78
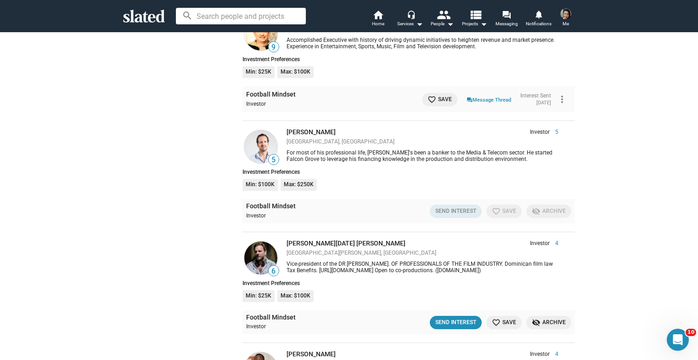
scroll to position [602, 0]
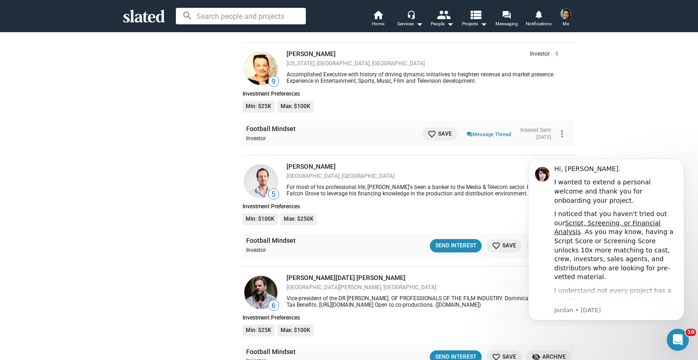
scroll to position [561, 0]
click at [448, 240] on div "Send Interest" at bounding box center [456, 245] width 41 height 10
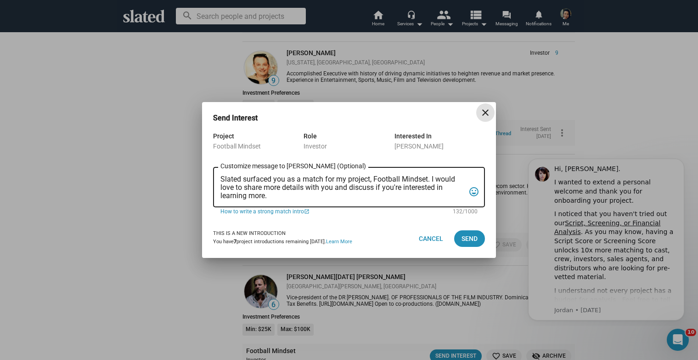
click at [301, 195] on textarea "Slated surfaced you as a match for my project, Football Mindset. I would love t…" at bounding box center [343, 187] width 244 height 25
drag, startPoint x: 286, startPoint y: 198, endPoint x: 198, endPoint y: 148, distance: 100.2
click at [198, 148] on div "Send Interest close Project Football Mindset Role Investor Interested In David …" at bounding box center [349, 180] width 698 height 360
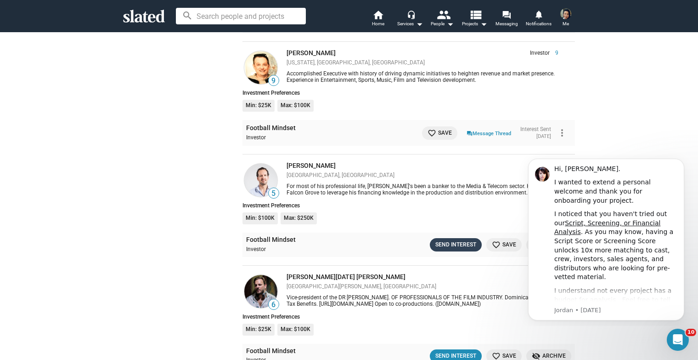
click at [458, 240] on div "Send Interest" at bounding box center [456, 245] width 41 height 10
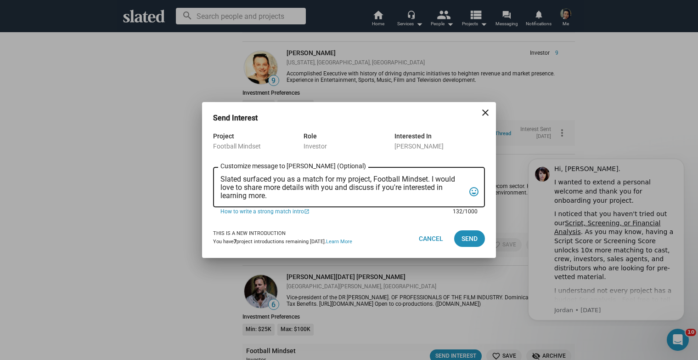
drag, startPoint x: 287, startPoint y: 198, endPoint x: 215, endPoint y: 165, distance: 79.4
click at [215, 165] on div "Slated surfaced you as a match for my project, Football Mindset. I would love t…" at bounding box center [349, 186] width 272 height 42
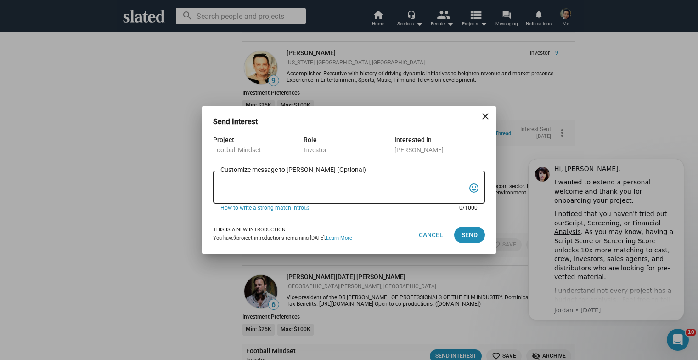
paste textarea "Hi , I’m excited to share a unique opportunity. FOOTBALL MINDSET is a 6×45’ spo…"
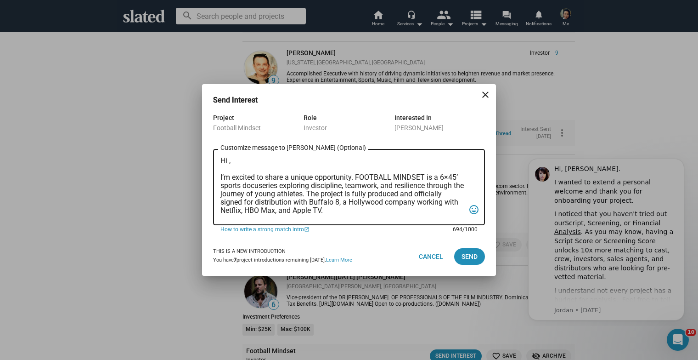
scroll to position [0, 0]
click at [229, 170] on textarea "Hi , I’m excited to share a unique opportunity. FOOTBALL MINDSET is a 6×45’ spo…" at bounding box center [343, 187] width 244 height 61
click at [221, 168] on textarea "Hi David, I’m excited to share a unique opportunity. FOOTBALL MINDSET is a 6×45…" at bounding box center [343, 187] width 244 height 61
type textarea "Hi David, I’m excited to share a unique opportunity. FOOTBALL MINDSET is a 6×45…"
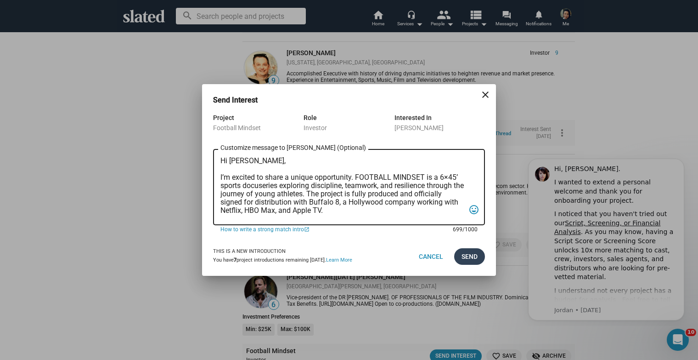
click at [466, 254] on span "Send" at bounding box center [470, 256] width 16 height 17
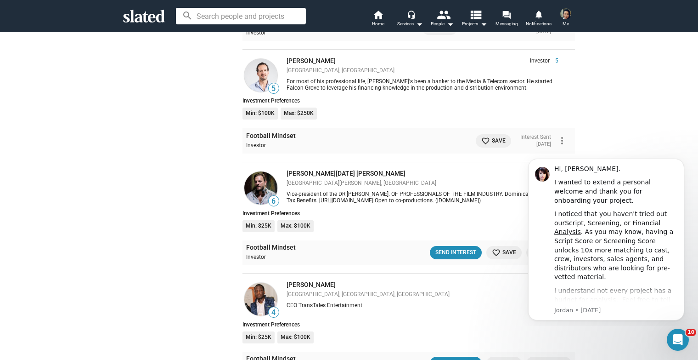
scroll to position [667, 0]
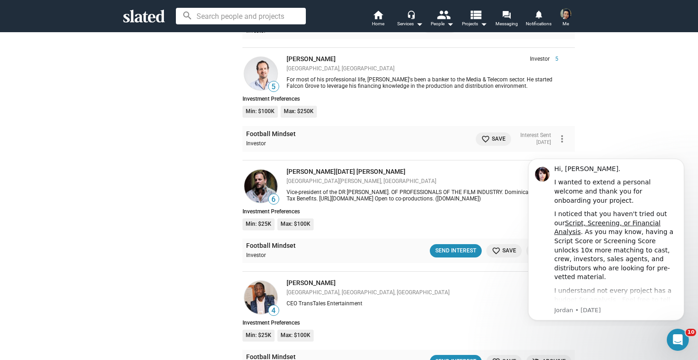
click at [484, 134] on span "favorite_border Save" at bounding box center [494, 139] width 24 height 10
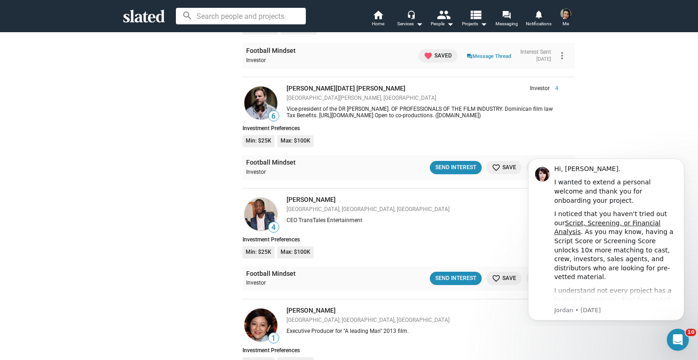
scroll to position [825, 0]
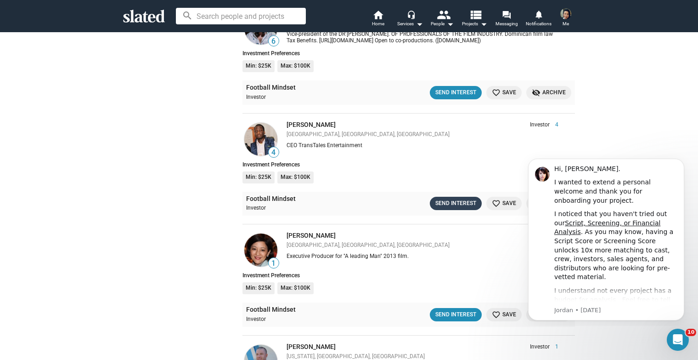
click at [465, 198] on div "Send Interest" at bounding box center [456, 203] width 41 height 10
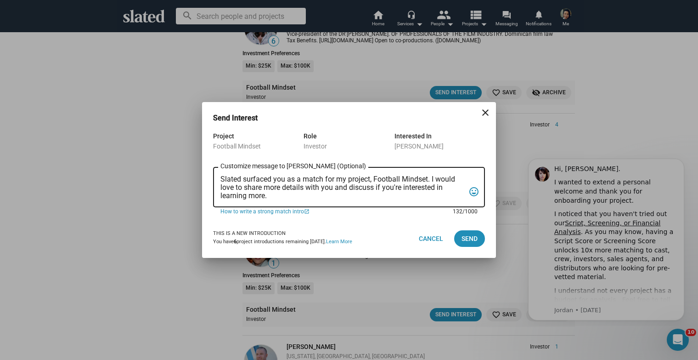
drag, startPoint x: 278, startPoint y: 198, endPoint x: 213, endPoint y: 170, distance: 70.7
click at [213, 170] on div "Project Football Mindset Role Investor Interested In Segun Williams Slated surf…" at bounding box center [349, 174] width 294 height 89
paste textarea "Hi , I’m excited to share a unique opportunity. FOOTBALL MINDSET is a 6×45’ spo…"
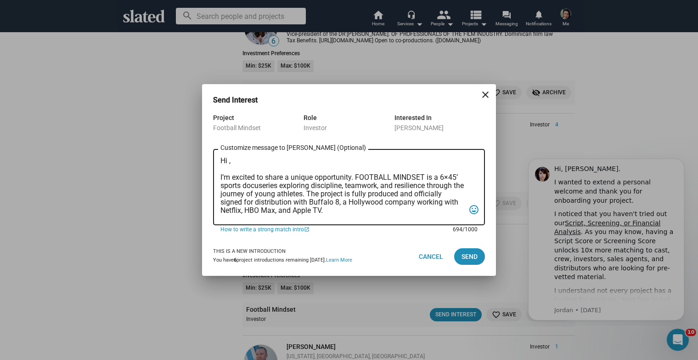
scroll to position [0, 0]
click at [227, 171] on textarea "Hi , I’m excited to share a unique opportunity. FOOTBALL MINDSET is a 6×45’ spo…" at bounding box center [343, 187] width 244 height 61
drag, startPoint x: 240, startPoint y: 174, endPoint x: 220, endPoint y: 167, distance: 21.2
click at [220, 167] on div "Hi Segun, I’m excited to share a unique opportunity. FOOTBALL MINDSET is a 6×45…" at bounding box center [349, 186] width 272 height 78
click at [223, 169] on textarea "Hi Segun, I’m excited to share a unique opportunity. FOOTBALL MINDSET is a 6×45…" at bounding box center [343, 187] width 244 height 61
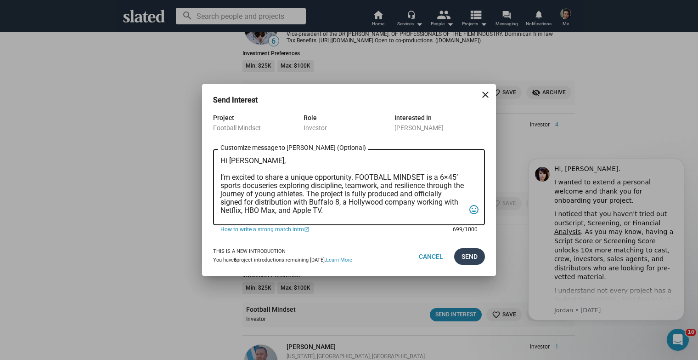
type textarea "Hi Segun, I’m excited to share a unique opportunity. FOOTBALL MINDSET is a 6×45…"
click at [458, 254] on button "Send" at bounding box center [469, 256] width 31 height 17
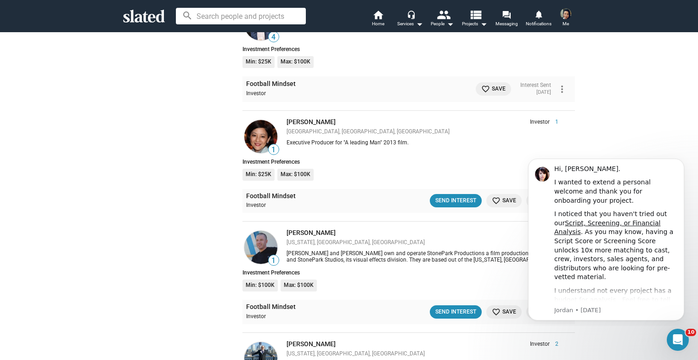
scroll to position [941, 0]
click at [463, 195] on div "Send Interest" at bounding box center [456, 200] width 41 height 10
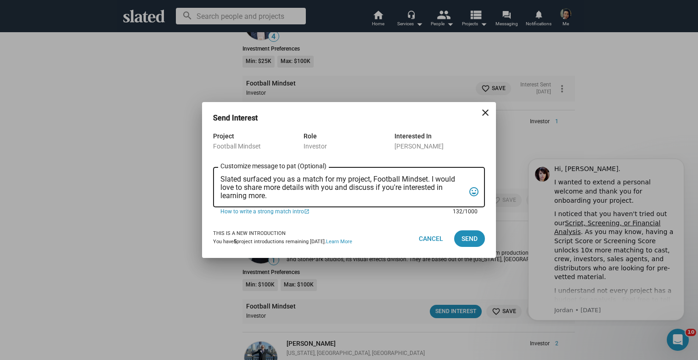
drag, startPoint x: 278, startPoint y: 198, endPoint x: 220, endPoint y: 164, distance: 66.5
click at [220, 164] on form "Project Football Mindset Role Investor Interested In pat tsao Slated surfaced y…" at bounding box center [349, 174] width 272 height 89
paste textarea "Hi , I’m excited to share a unique opportunity. FOOTBALL MINDSET is a 6×45’ spo…"
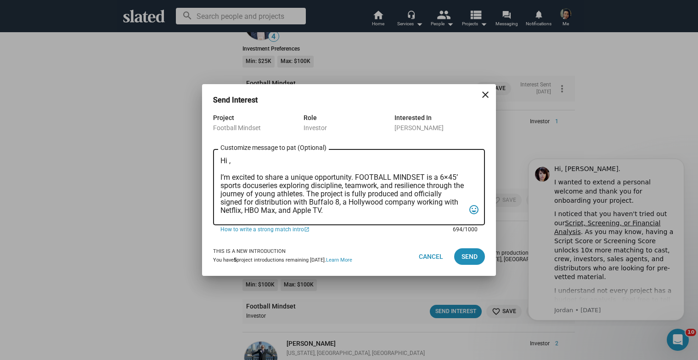
scroll to position [0, 0]
click at [229, 170] on textarea "Hi , I’m excited to share a unique opportunity. FOOTBALL MINDSET is a 6×45’ spo…" at bounding box center [343, 187] width 244 height 61
click at [226, 169] on textarea "Hi Pat, I’m excited to share a unique opportunity. FOOTBALL MINDSET is a 6×45’ …" at bounding box center [343, 187] width 244 height 61
type textarea "Hi Pat, I’m excited to share a unique opportunity. FOOTBALL MINDSET is a 6×45’ …"
click at [477, 255] on button "Send" at bounding box center [469, 256] width 31 height 17
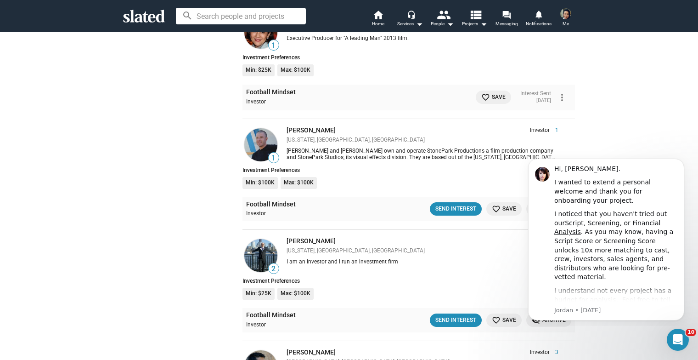
scroll to position [1045, 0]
click at [454, 204] on div "Send Interest" at bounding box center [456, 209] width 41 height 10
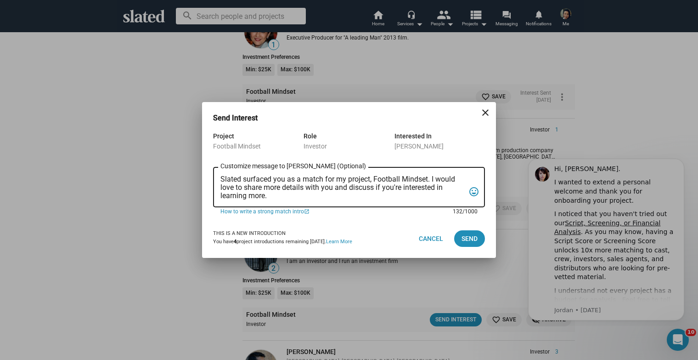
drag, startPoint x: 274, startPoint y: 200, endPoint x: 208, endPoint y: 164, distance: 75.7
click at [208, 164] on div "Project Football Mindset Role Investor Interested In Michael DeVita Slated surf…" at bounding box center [349, 174] width 294 height 89
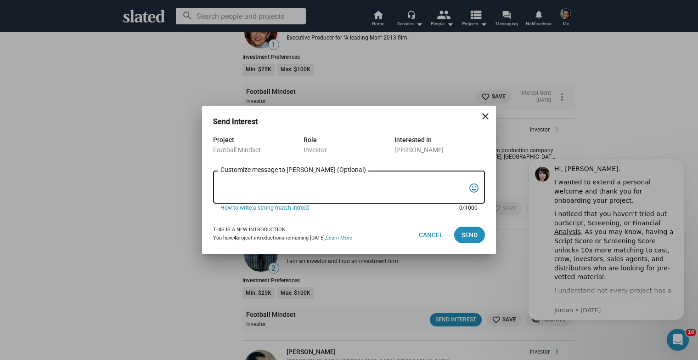
paste textarea "Hi , I’m excited to share a unique opportunity. FOOTBALL MINDSET is a 6×45’ spo…"
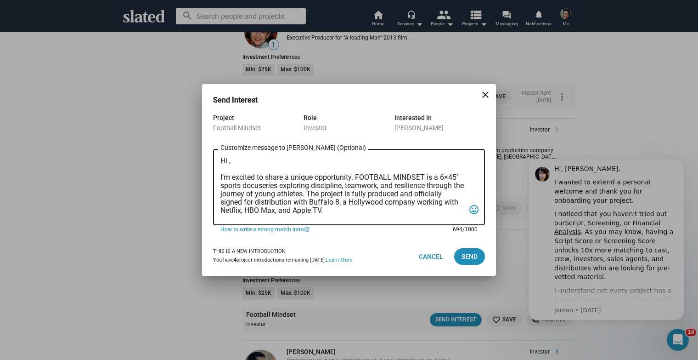
scroll to position [0, 0]
click at [227, 171] on textarea "Hi , I’m excited to share a unique opportunity. FOOTBALL MINDSET is a 6×45’ spo…" at bounding box center [343, 187] width 244 height 61
click at [221, 170] on textarea "Hi Michael, I’m excited to share a unique opportunity. FOOTBALL MINDSET is a 6×…" at bounding box center [343, 187] width 244 height 61
type textarea "Hi Michael, I’m excited to share a unique opportunity. FOOTBALL MINDSET is a 6×…"
click at [474, 262] on span "Send" at bounding box center [470, 256] width 16 height 17
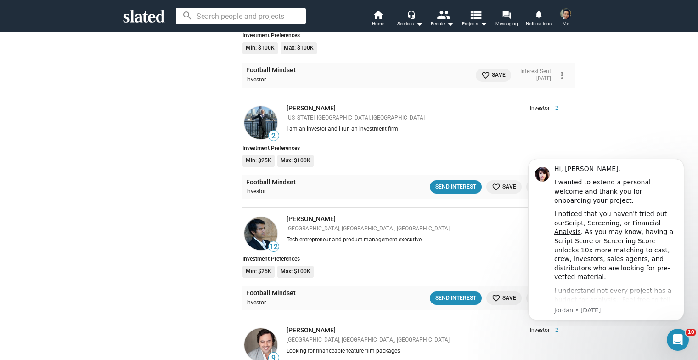
scroll to position [1184, 0]
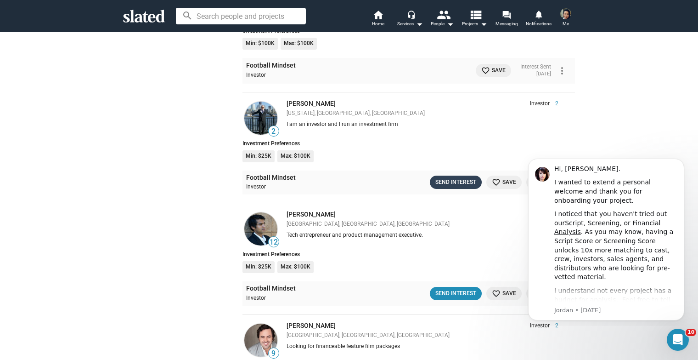
click at [454, 177] on div "Send Interest" at bounding box center [456, 182] width 41 height 10
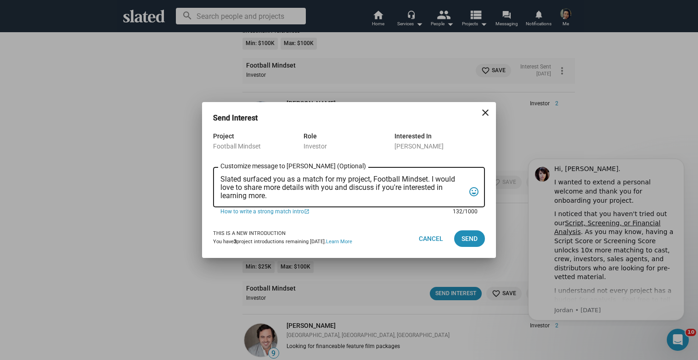
drag, startPoint x: 269, startPoint y: 198, endPoint x: 202, endPoint y: 152, distance: 81.6
click at [202, 152] on div "Project Football Mindset Role Investor Interested In Bryan Glass Slated surface…" at bounding box center [349, 174] width 294 height 89
paste textarea "Hi , I’m excited to share a unique opportunity. FOOTBALL MINDSET is a 6×45’ spo…"
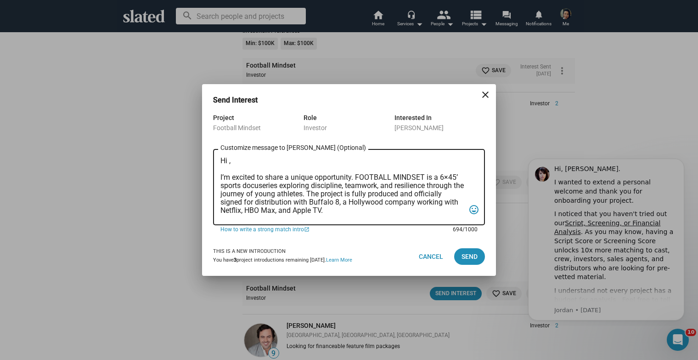
scroll to position [0, 0]
click at [228, 172] on textarea "Hi , I’m excited to share a unique opportunity. FOOTBALL MINDSET is a 6×45’ spo…" at bounding box center [343, 187] width 244 height 61
click at [222, 170] on textarea "Hi Bryan, I’m excited to share a unique opportunity. FOOTBALL MINDSET is a 6×45…" at bounding box center [343, 187] width 244 height 61
type textarea "Hi Bryan, I’m excited to share a unique opportunity. FOOTBALL MINDSET is a 6×45…"
click at [463, 258] on span "Send" at bounding box center [470, 256] width 16 height 17
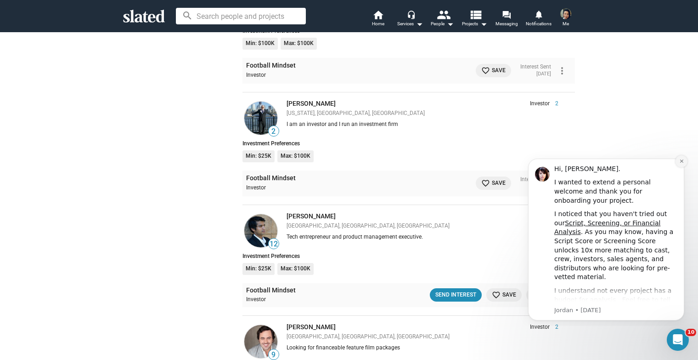
click at [682, 161] on icon "Dismiss notification" at bounding box center [681, 160] width 3 height 3
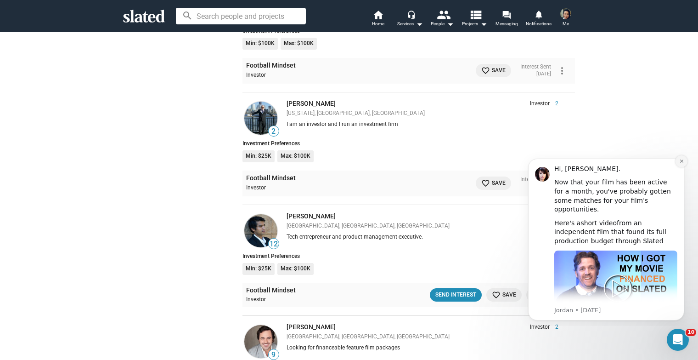
click at [683, 161] on icon "Dismiss notification" at bounding box center [682, 161] width 5 height 5
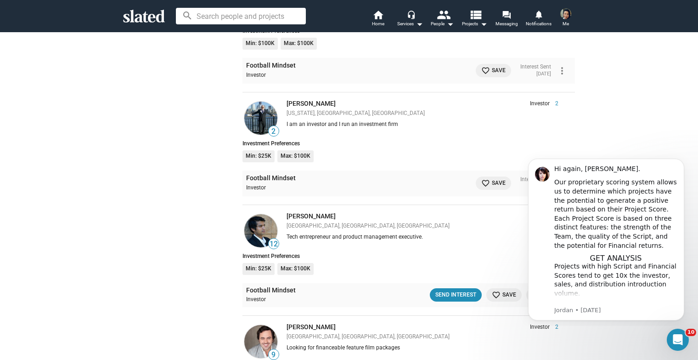
click at [683, 161] on icon "Dismiss notification" at bounding box center [682, 161] width 4 height 4
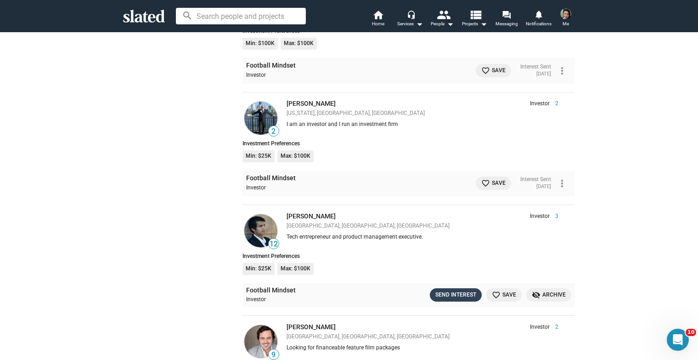
click at [459, 290] on div "Send Interest" at bounding box center [456, 295] width 41 height 10
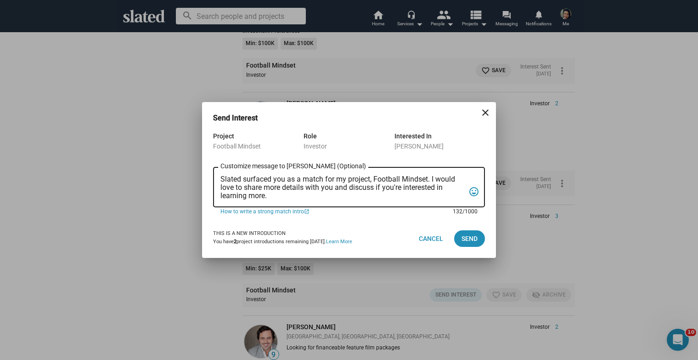
drag, startPoint x: 286, startPoint y: 194, endPoint x: 204, endPoint y: 145, distance: 95.2
click at [204, 145] on div "Project Football Mindset Role Investor Interested In Raj Krishna Slated surface…" at bounding box center [349, 174] width 294 height 89
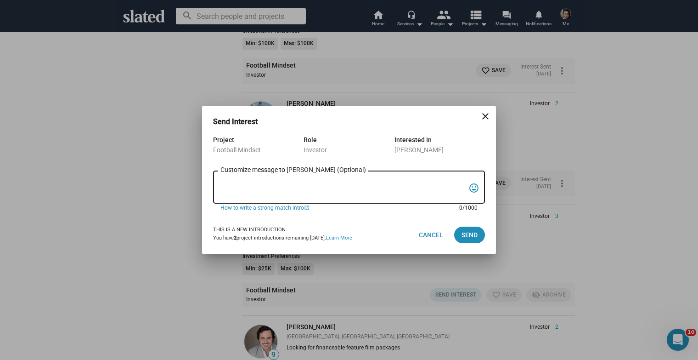
paste textarea "Hi , I’m excited to share a unique opportunity. FOOTBALL MINDSET is a 6×45’ spo…"
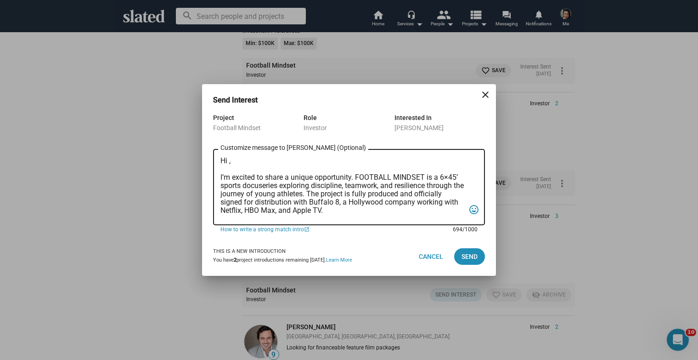
click at [230, 170] on textarea "Hi , I’m excited to share a unique opportunity. FOOTBALL MINDSET is a 6×45’ spo…" at bounding box center [343, 187] width 244 height 61
click at [221, 168] on textarea "Hi Raj, I’m excited to share a unique opportunity. FOOTBALL MINDSET is a 6×45’ …" at bounding box center [343, 187] width 244 height 61
type textarea "Hi Raj, I’m excited to share a unique opportunity. FOOTBALL MINDSET is a 6×45’ …"
click at [474, 255] on span "Send" at bounding box center [470, 256] width 16 height 17
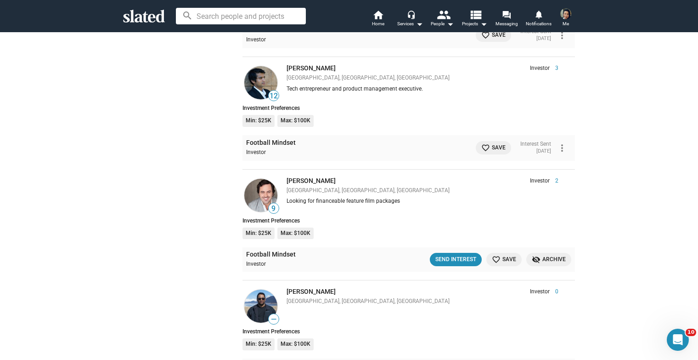
scroll to position [1350, 0]
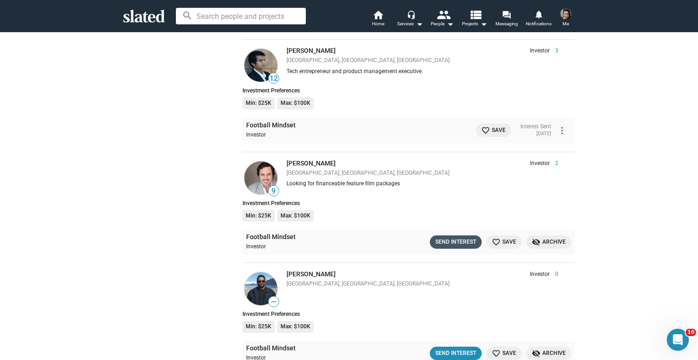
click at [468, 237] on div "Send Interest" at bounding box center [456, 242] width 41 height 10
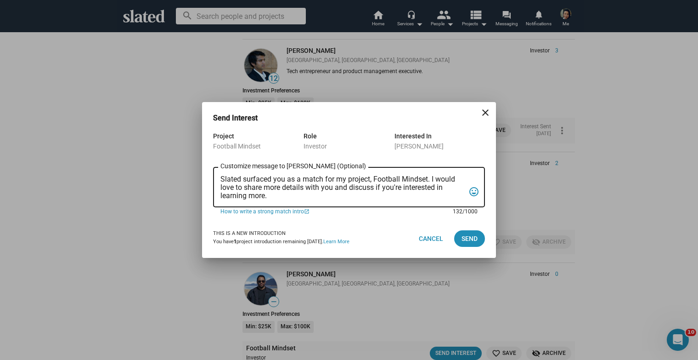
drag, startPoint x: 283, startPoint y: 198, endPoint x: 207, endPoint y: 140, distance: 95.3
click at [207, 140] on div "Project Football Mindset Role Investor Interested In David Tarr Slated surfaced…" at bounding box center [349, 174] width 294 height 89
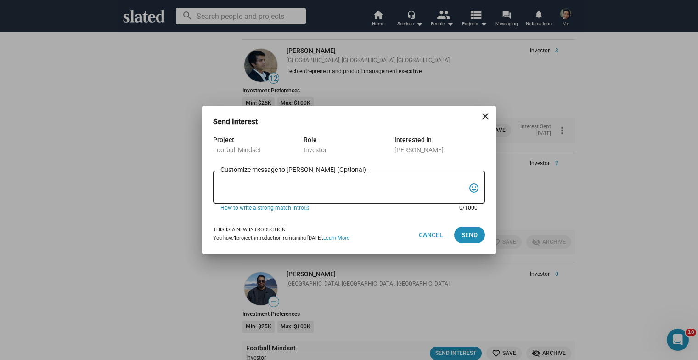
paste textarea "Hi , I’m excited to share a unique opportunity. FOOTBALL MINDSET is a 6×45’ spo…"
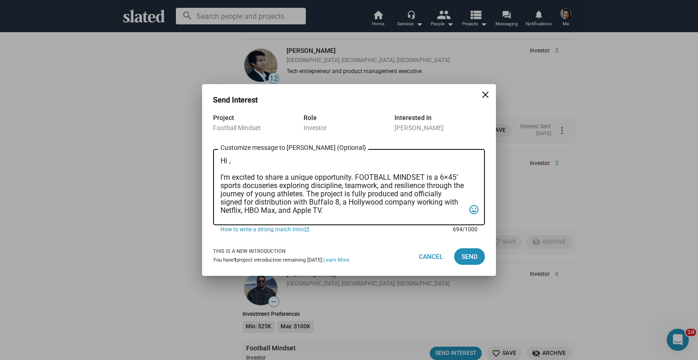
scroll to position [0, 0]
click at [228, 170] on textarea "Hi , I’m excited to share a unique opportunity. FOOTBALL MINDSET is a 6×45’ spo…" at bounding box center [343, 187] width 244 height 61
click at [221, 168] on textarea "Hi David , I’m excited to share a unique opportunity. FOOTBALL MINDSET is a 6×4…" at bounding box center [343, 187] width 244 height 61
type textarea "Hi David , I’m excited to share a unique opportunity. FOOTBALL MINDSET is a 6×4…"
click at [474, 252] on span "Send" at bounding box center [470, 256] width 16 height 17
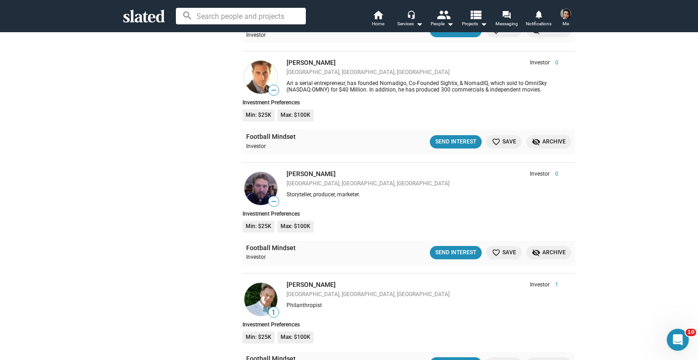
scroll to position [4205, 0]
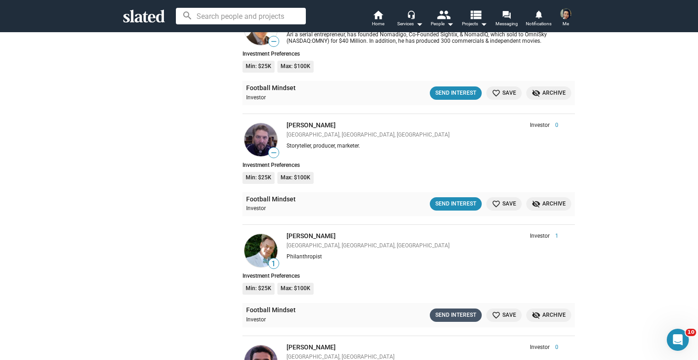
click at [456, 310] on div "Send Interest" at bounding box center [456, 315] width 41 height 10
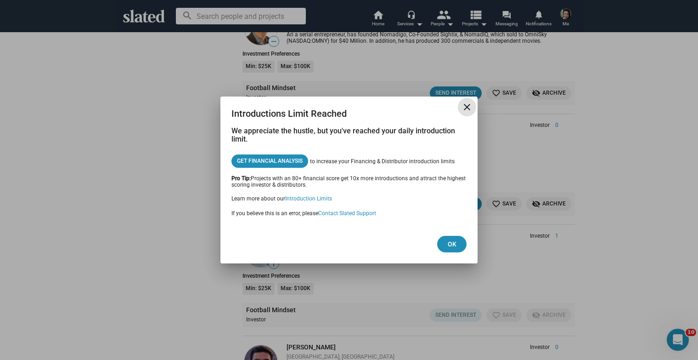
click at [466, 105] on mat-icon "close" at bounding box center [467, 107] width 11 height 11
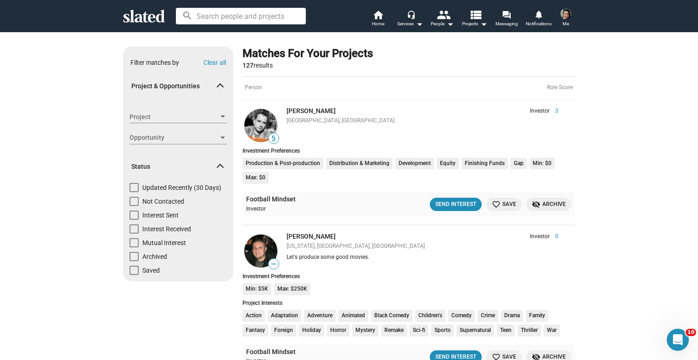
scroll to position [0, 0]
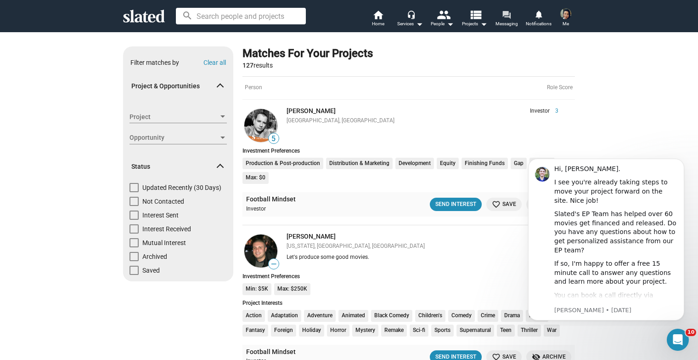
click at [504, 17] on mat-icon "forum" at bounding box center [506, 14] width 9 height 9
